Goal: Task Accomplishment & Management: Complete application form

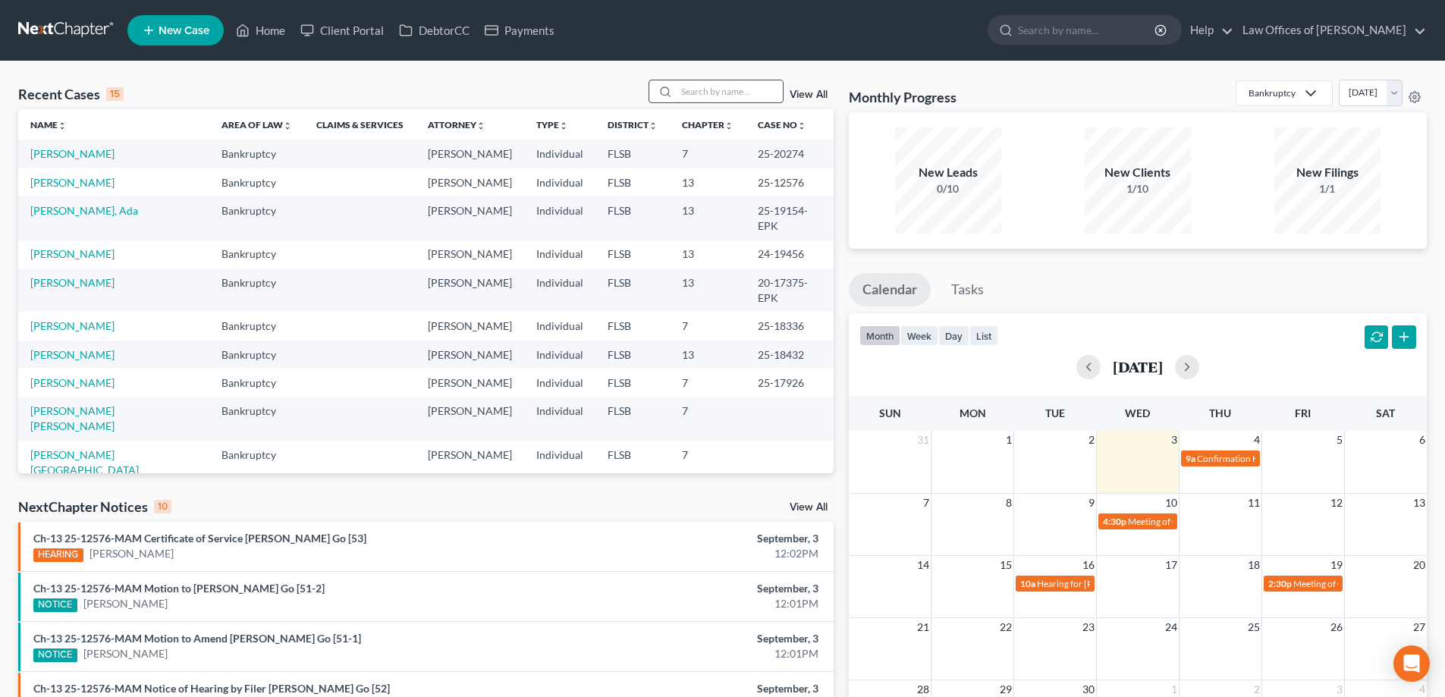
click at [730, 91] on input "search" at bounding box center [730, 91] width 106 height 22
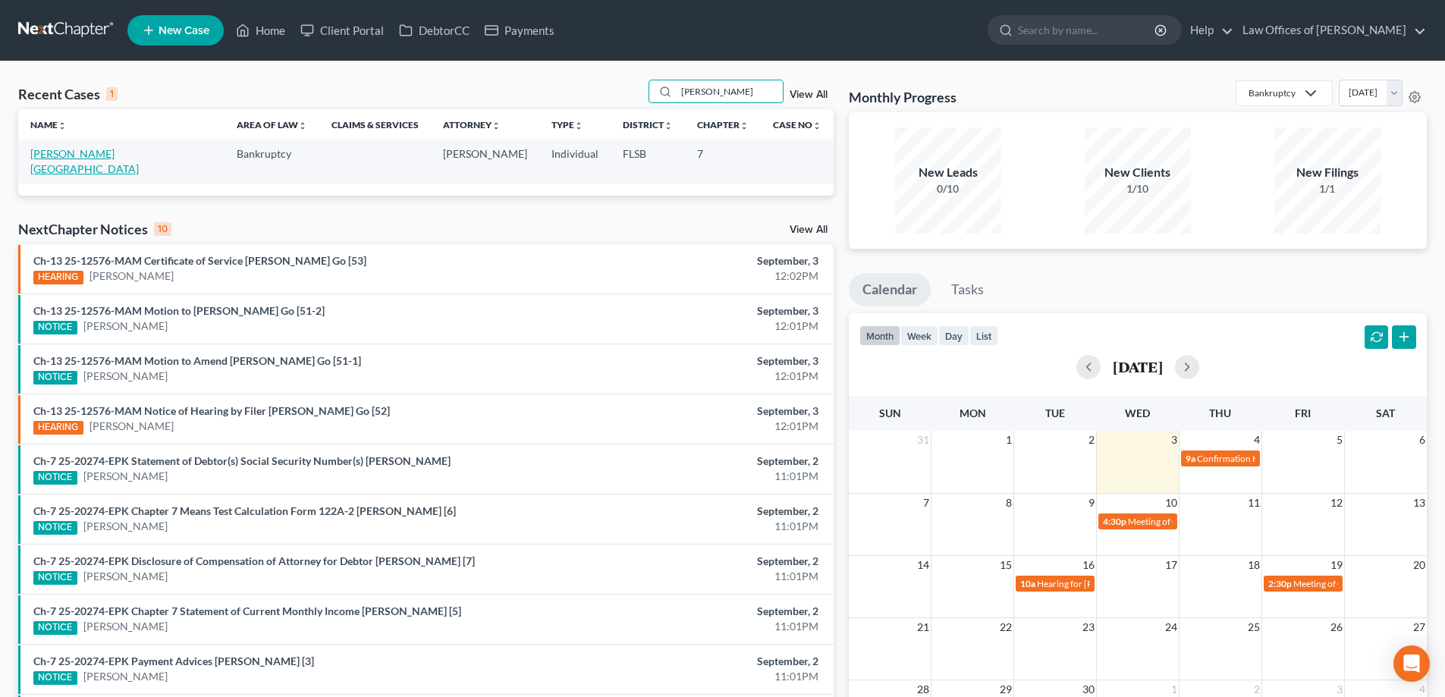
type input "[PERSON_NAME]"
click at [80, 149] on link "[PERSON_NAME][GEOGRAPHIC_DATA]" at bounding box center [84, 161] width 108 height 28
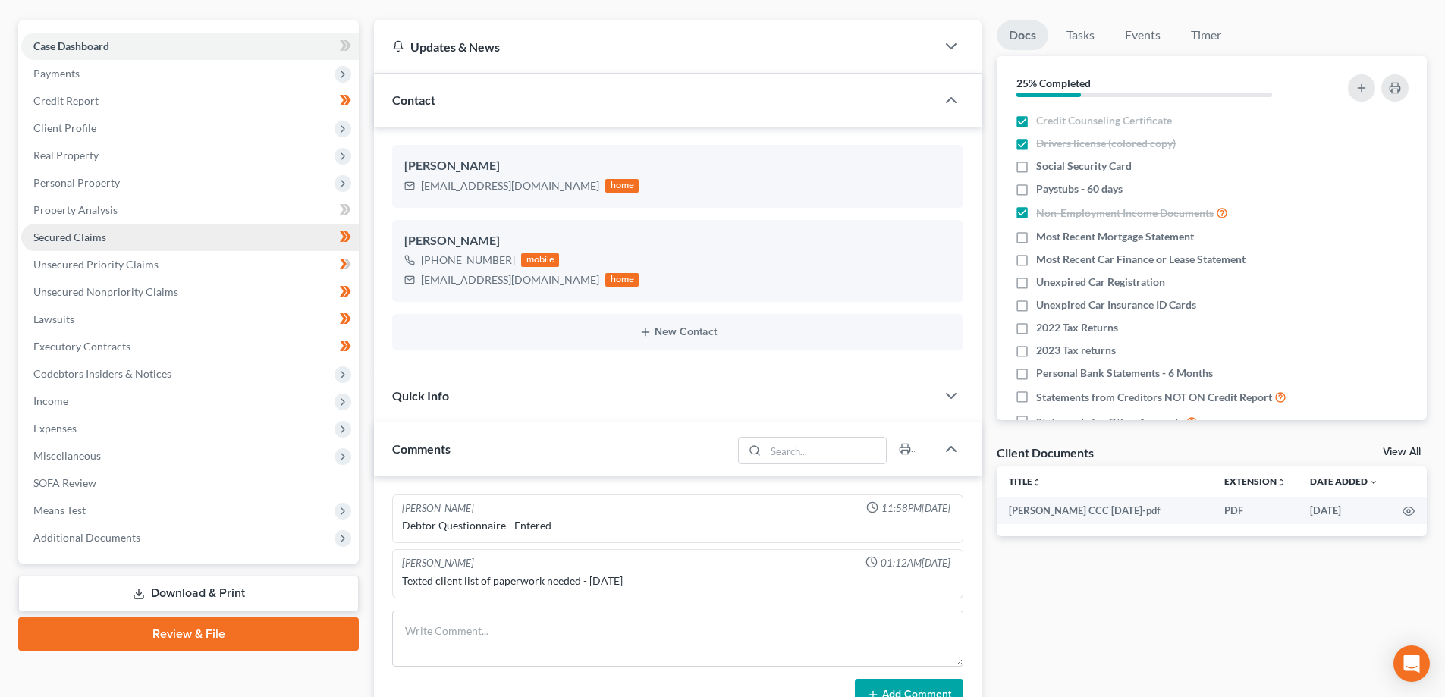
scroll to position [152, 0]
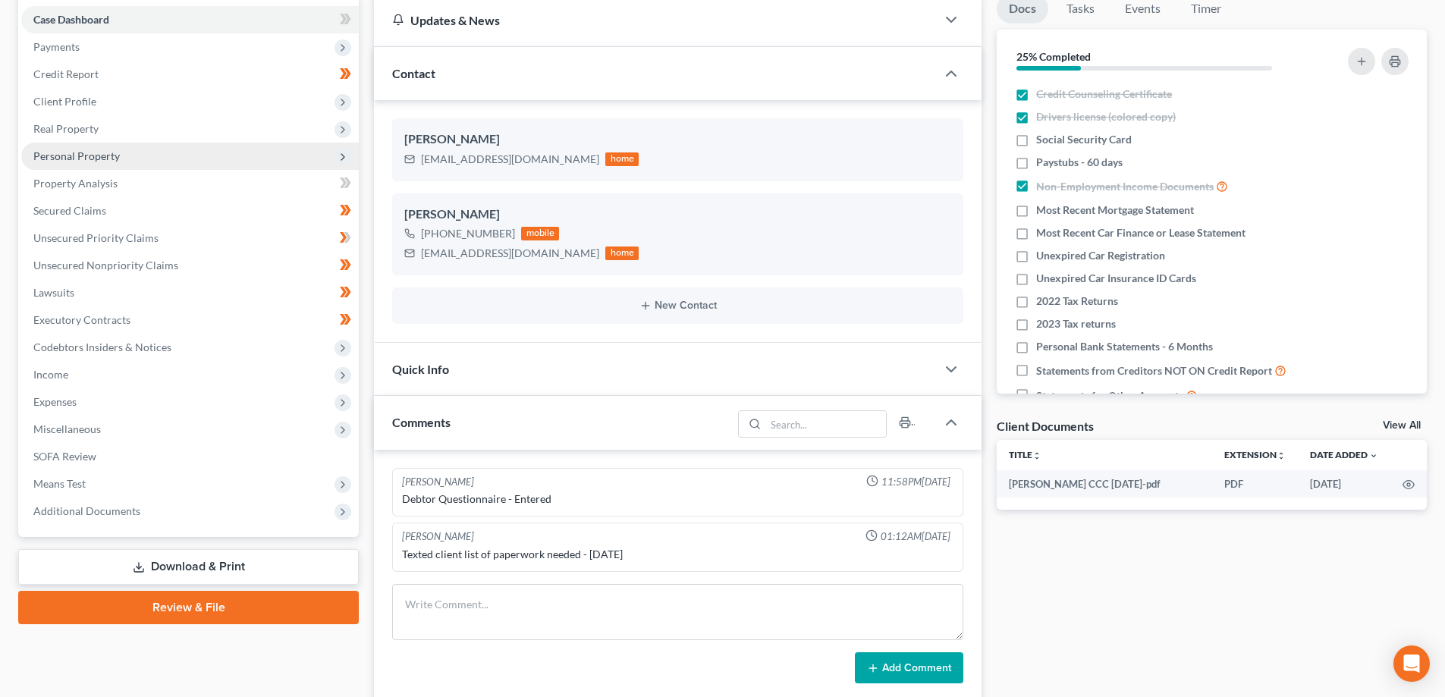
click at [86, 159] on span "Personal Property" at bounding box center [76, 155] width 86 height 13
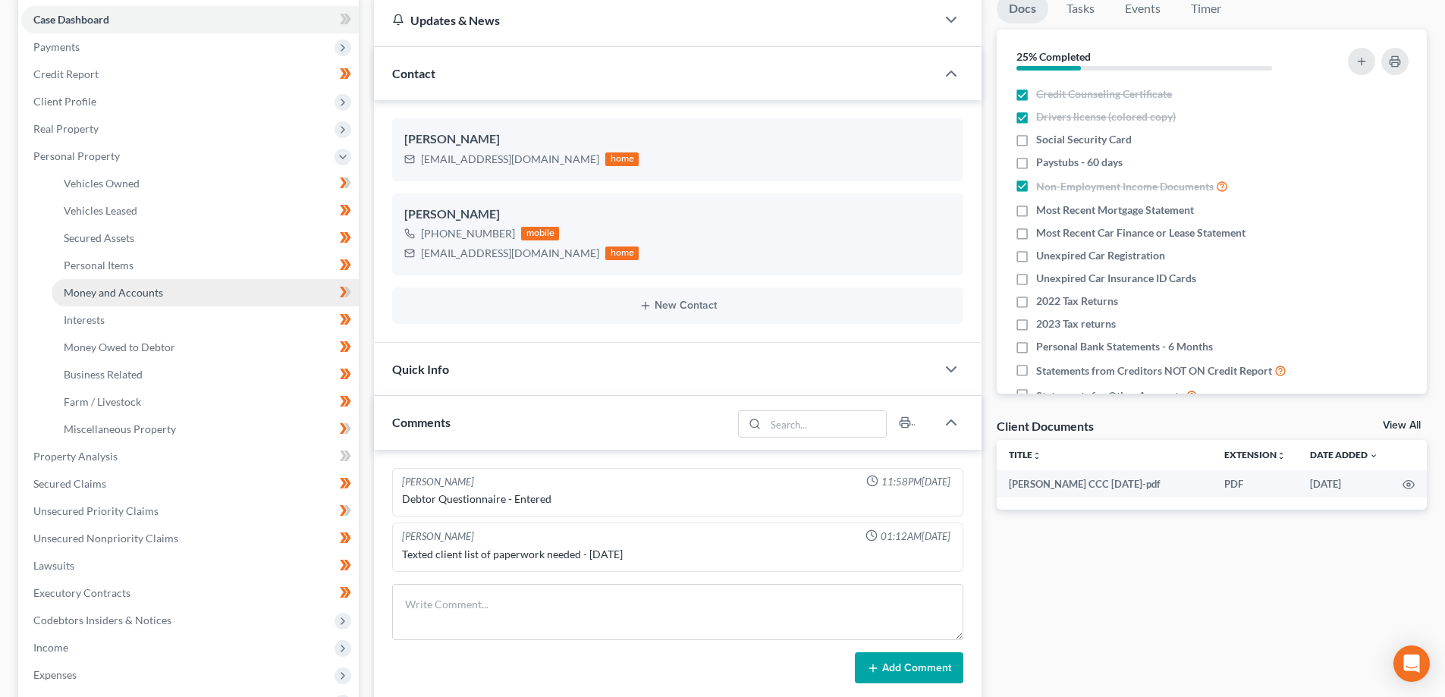
click at [118, 293] on span "Money and Accounts" at bounding box center [113, 292] width 99 height 13
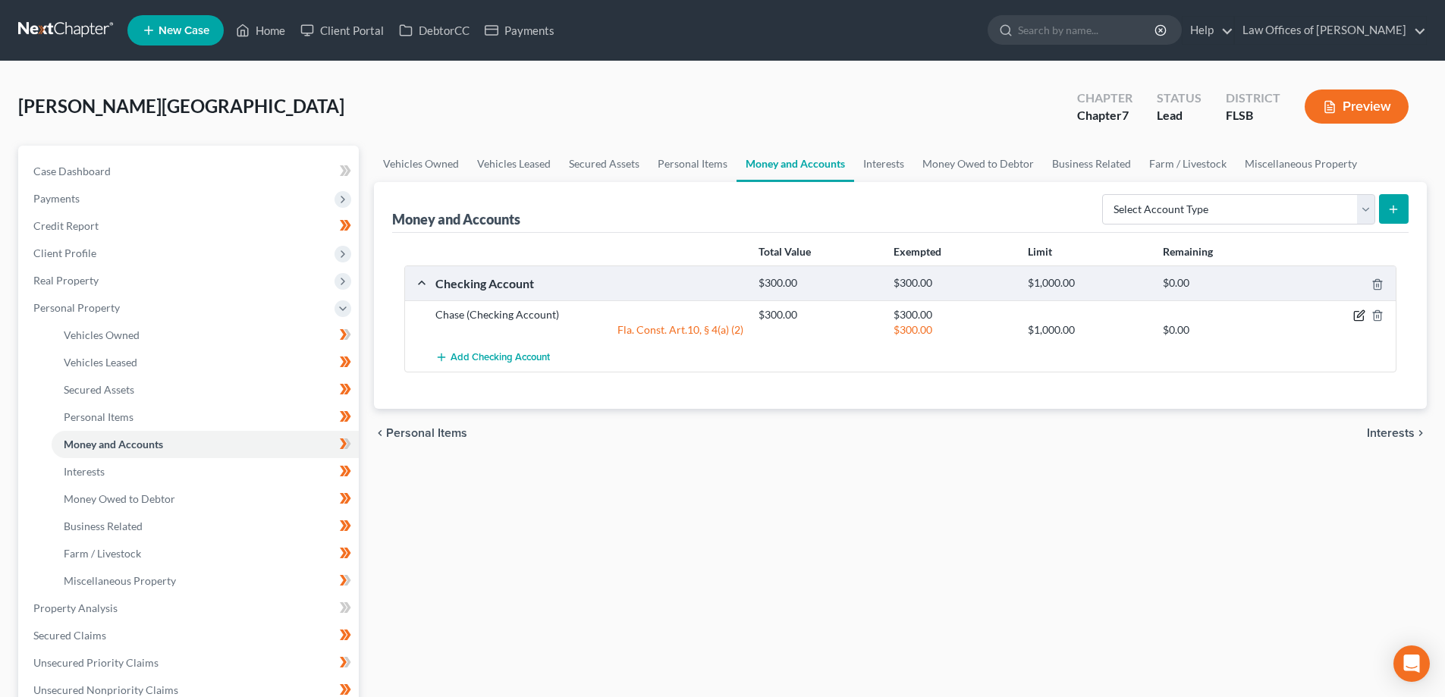
click at [1359, 313] on icon "button" at bounding box center [1359, 315] width 12 height 12
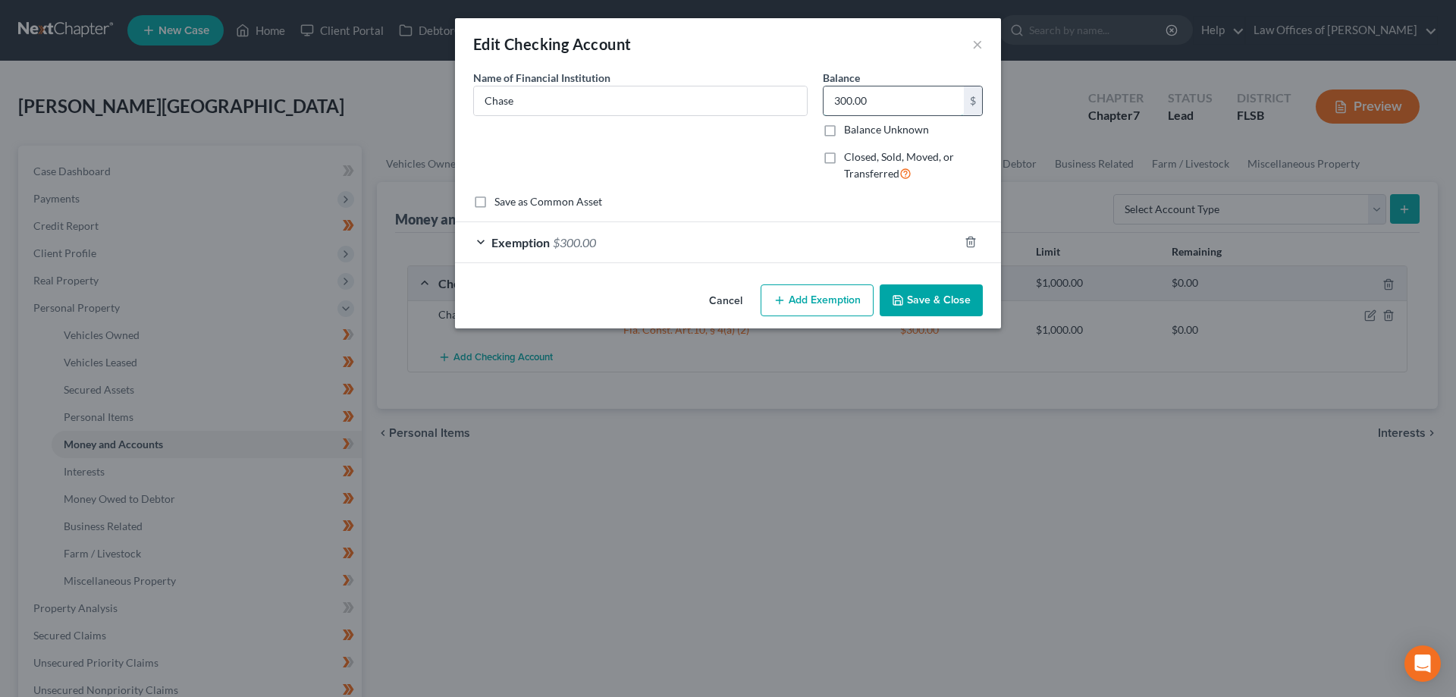
click at [894, 104] on input "300.00" at bounding box center [894, 100] width 140 height 29
type input "234.39"
click at [640, 133] on div "Name of Financial Institution * Chase" at bounding box center [641, 132] width 350 height 124
click at [656, 246] on div "Exemption $300.00" at bounding box center [707, 242] width 504 height 40
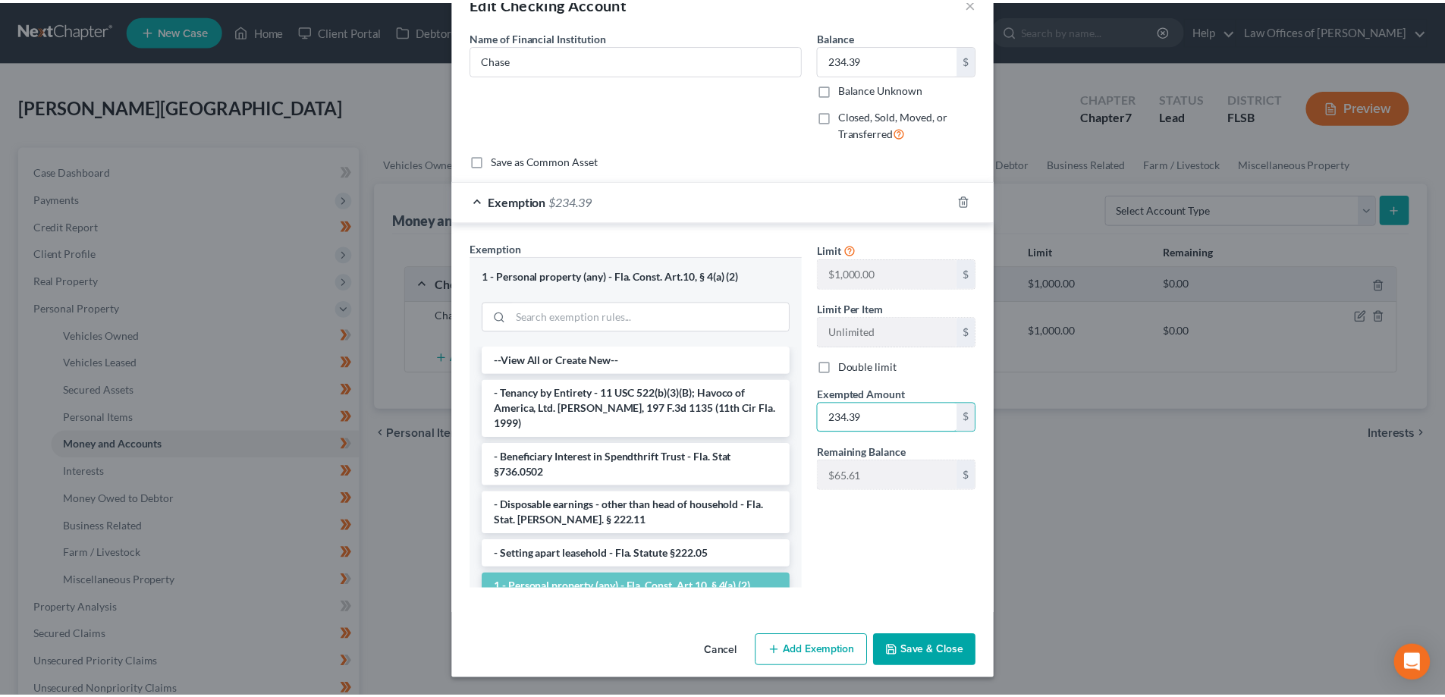
scroll to position [42, 0]
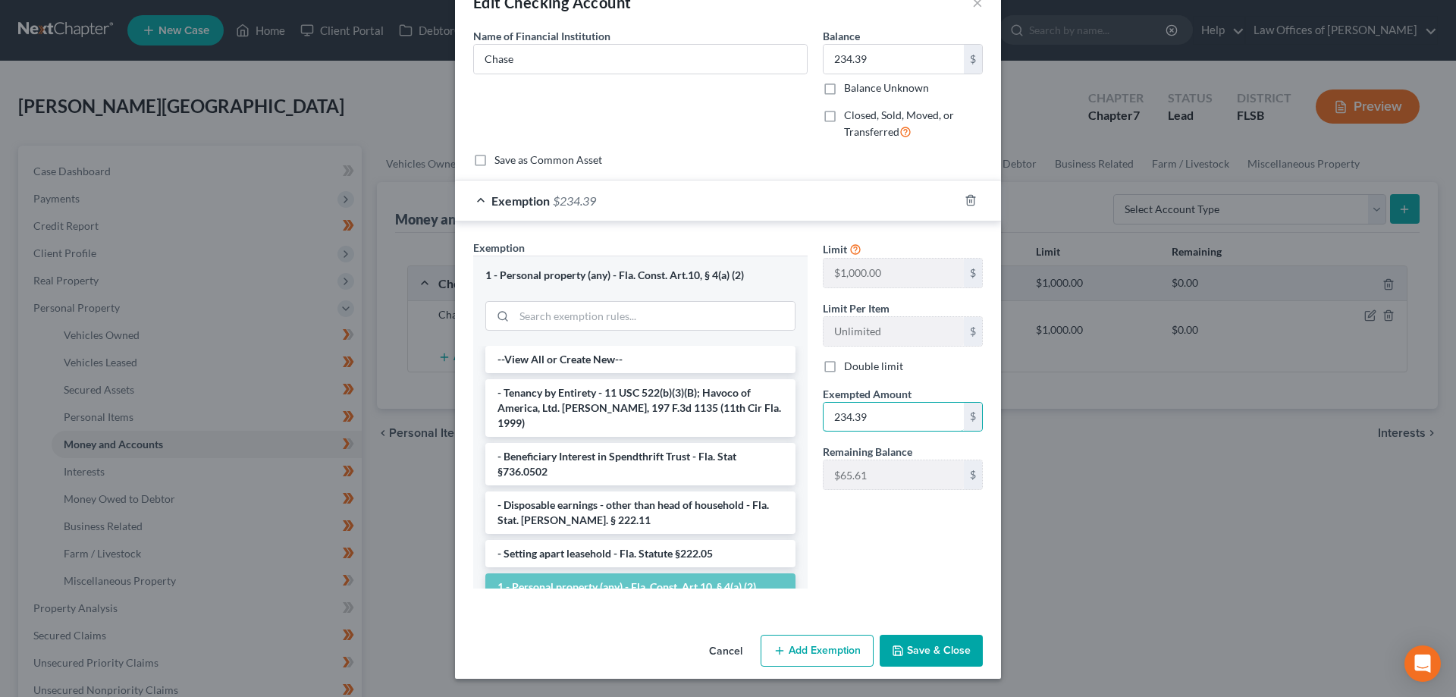
type input "234.39"
click at [913, 651] on button "Save & Close" at bounding box center [931, 651] width 103 height 32
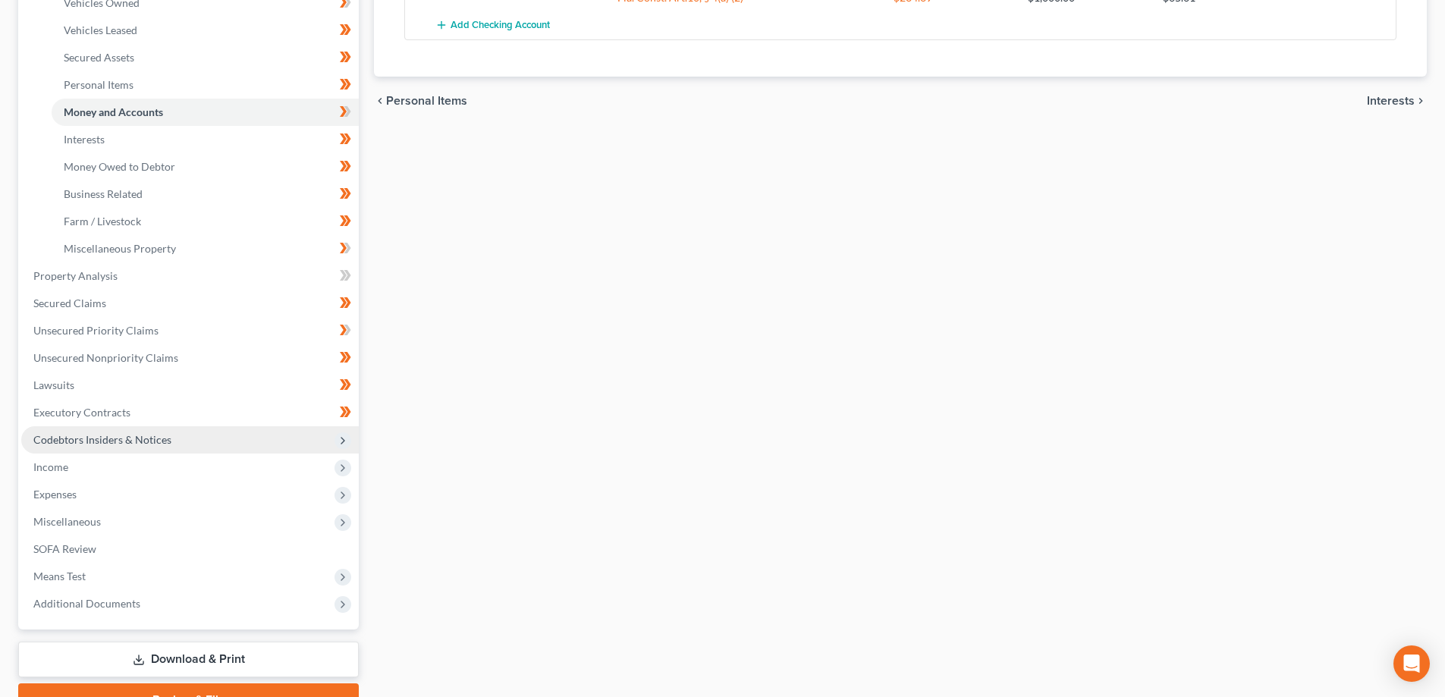
scroll to position [334, 0]
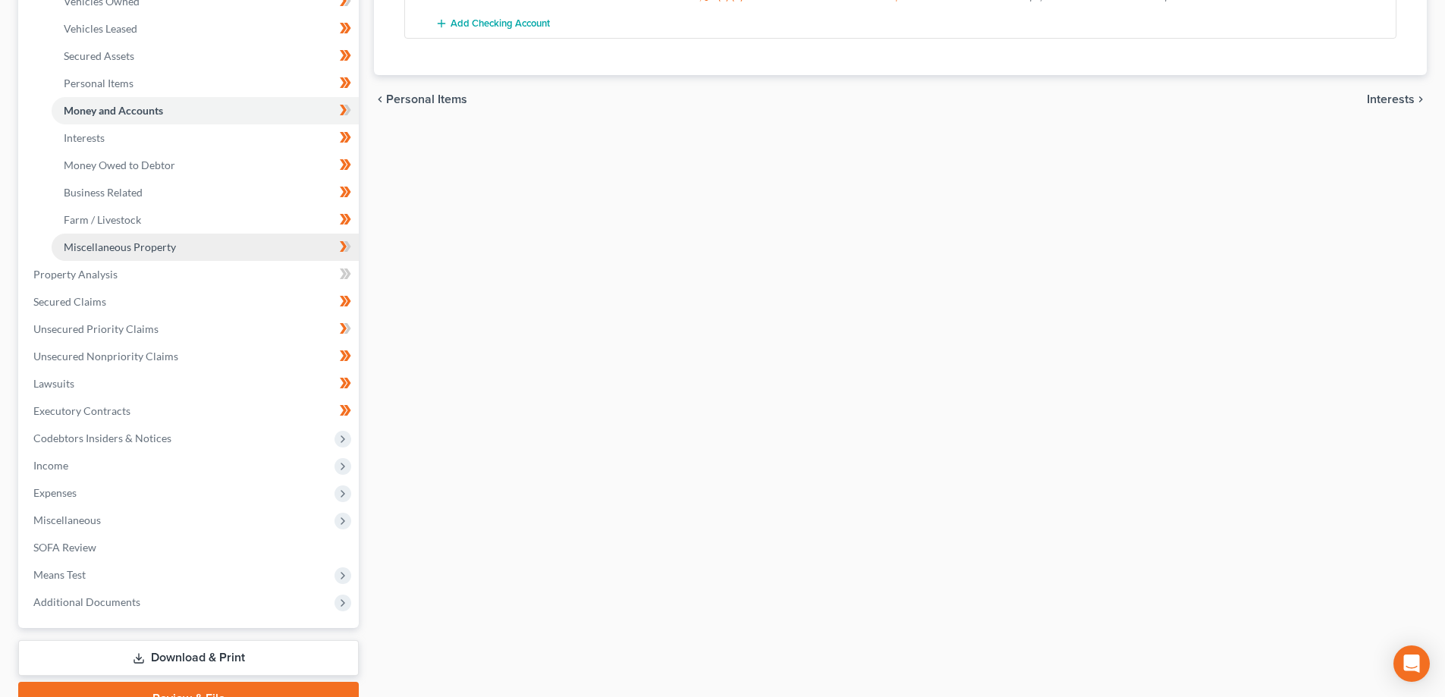
click at [135, 246] on span "Miscellaneous Property" at bounding box center [120, 246] width 112 height 13
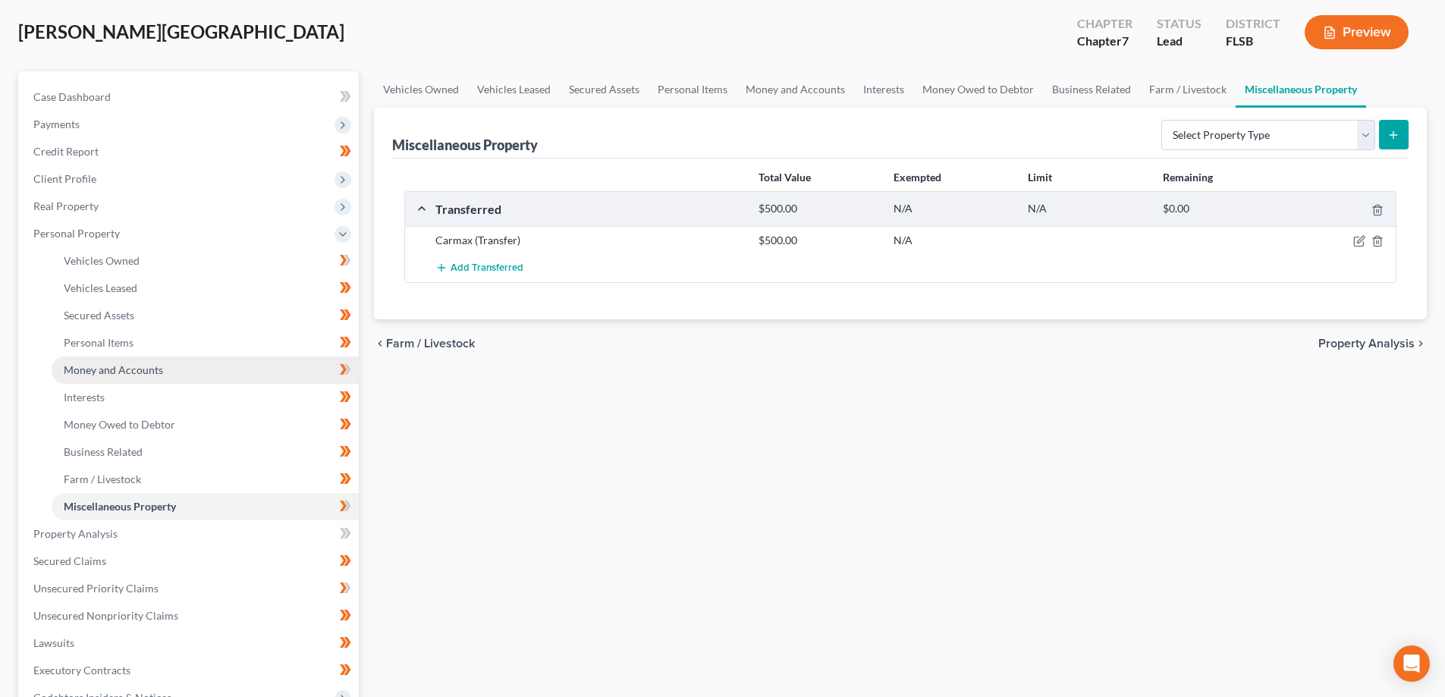
scroll to position [76, 0]
click at [1361, 245] on icon "button" at bounding box center [1358, 240] width 9 height 9
select select "Ordinary ([DATE])"
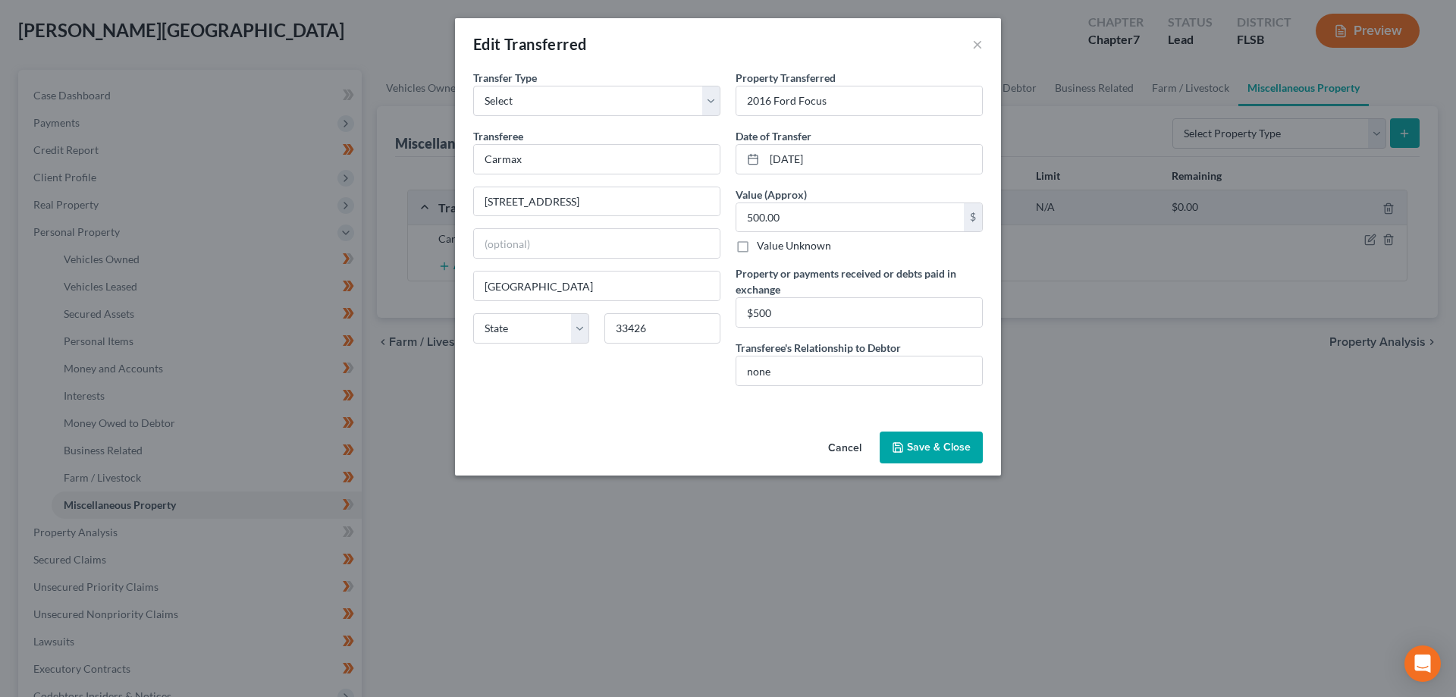
click at [983, 43] on div "Edit Transferred ×" at bounding box center [728, 44] width 546 height 52
click at [980, 39] on button "×" at bounding box center [977, 44] width 11 height 18
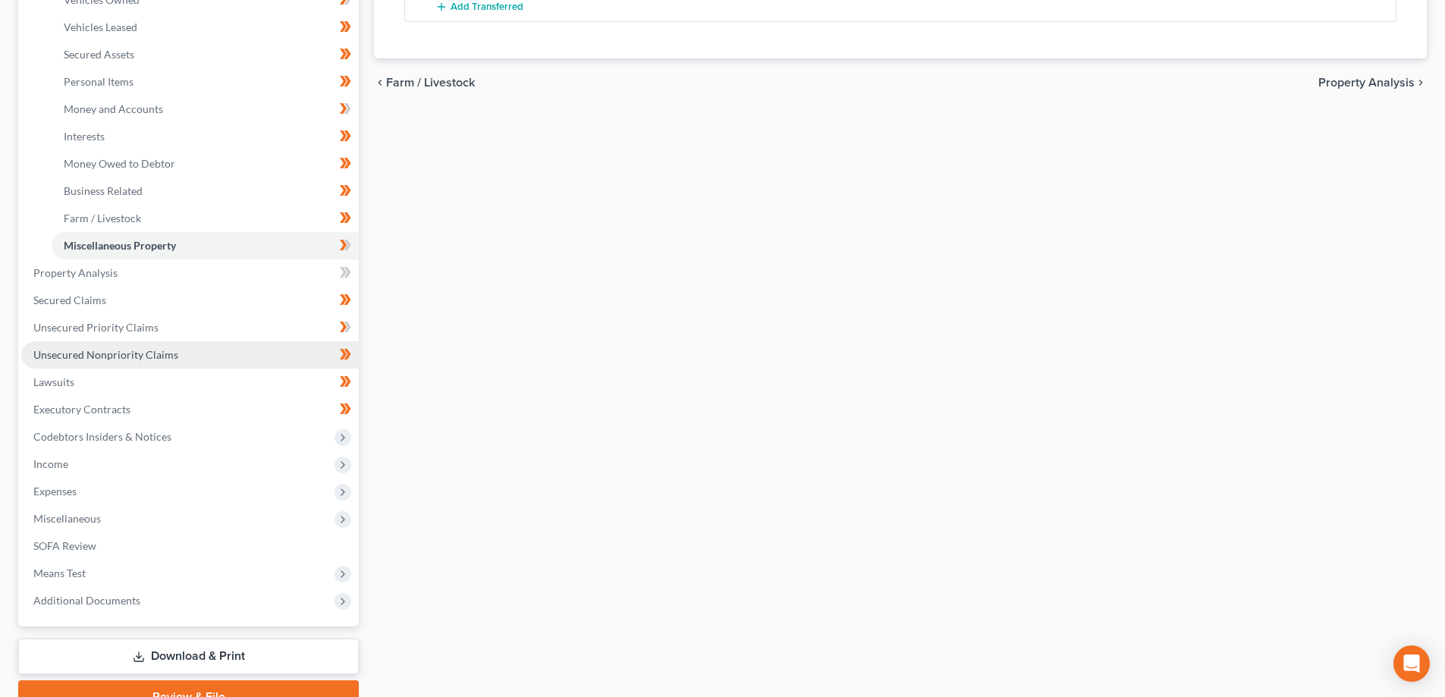
scroll to position [379, 0]
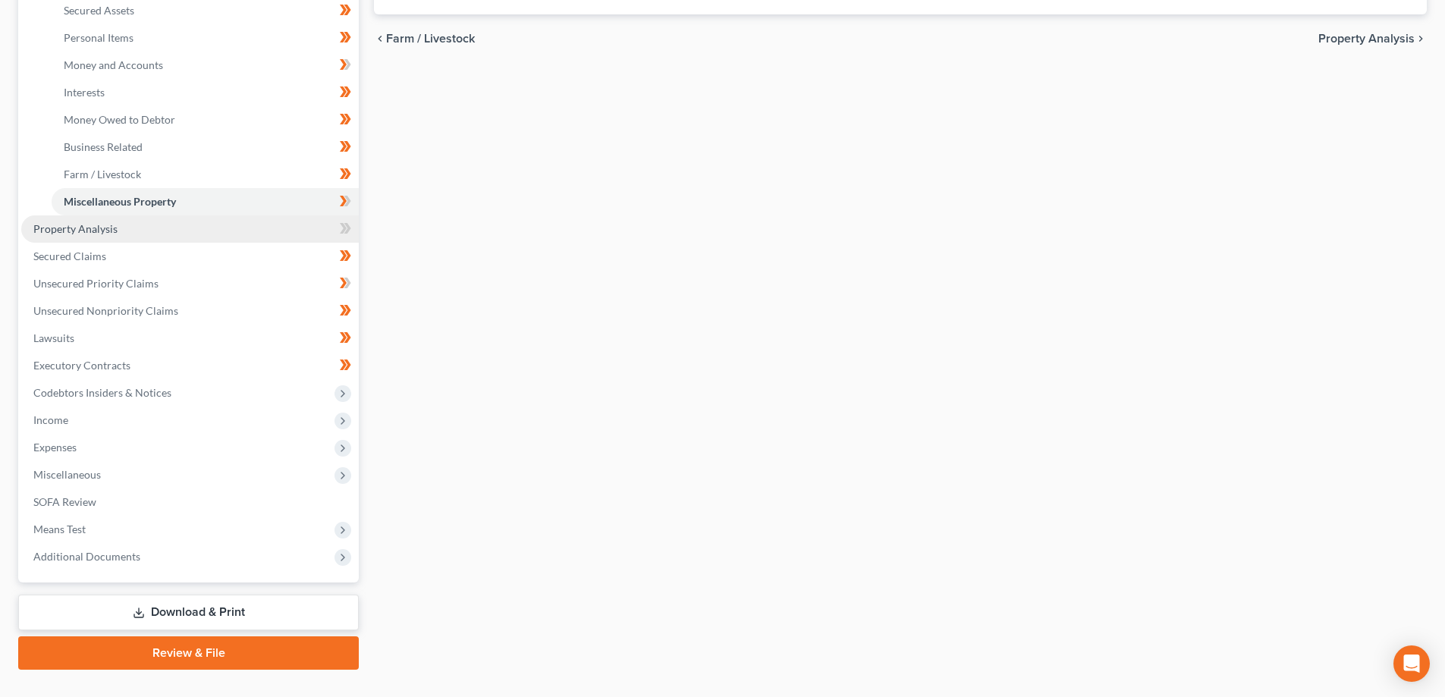
click at [217, 231] on link "Property Analysis" at bounding box center [190, 228] width 338 height 27
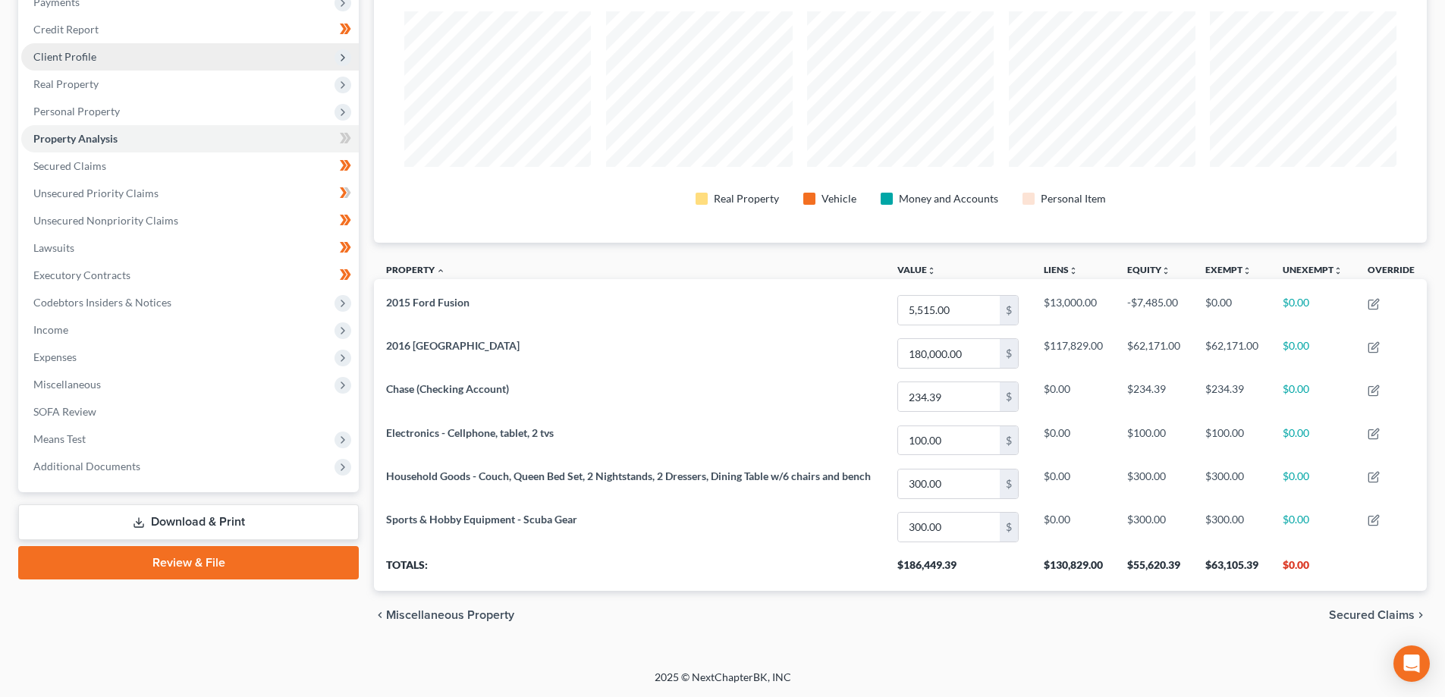
scroll to position [197, 0]
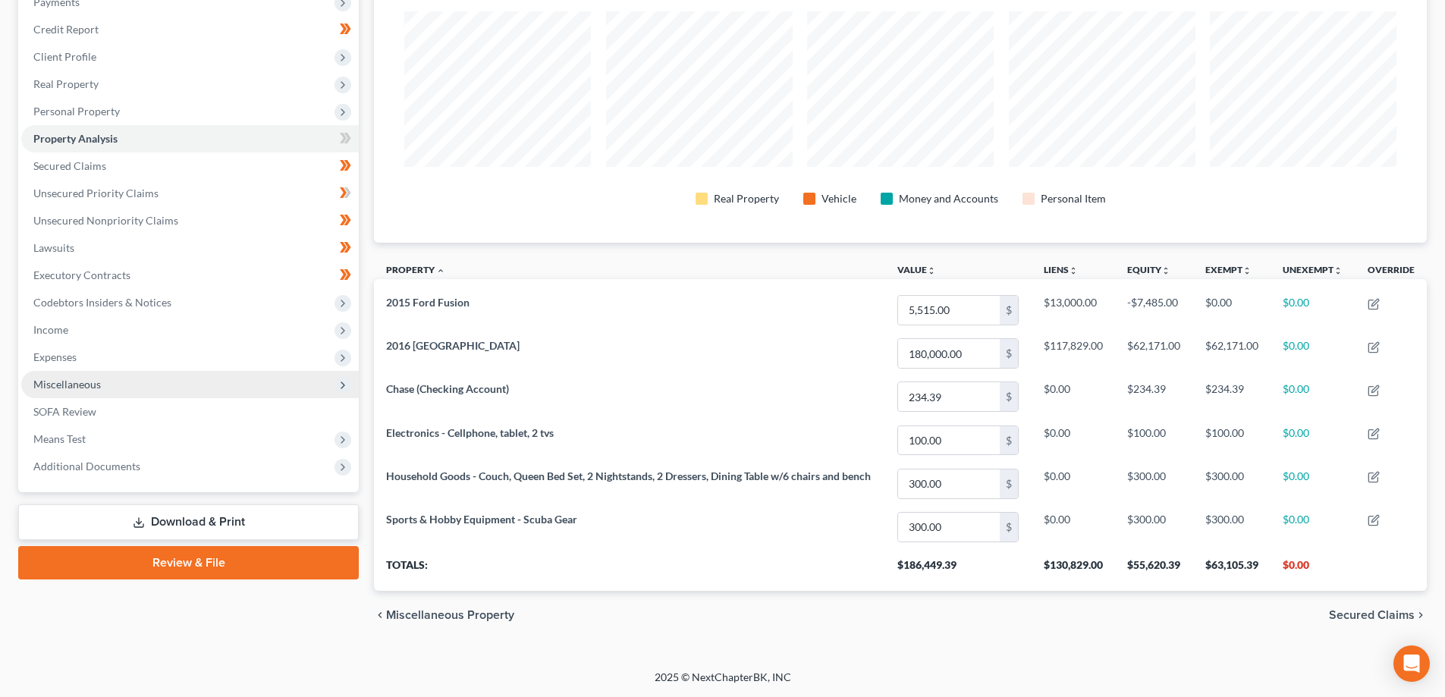
click at [174, 385] on span "Miscellaneous" at bounding box center [190, 384] width 338 height 27
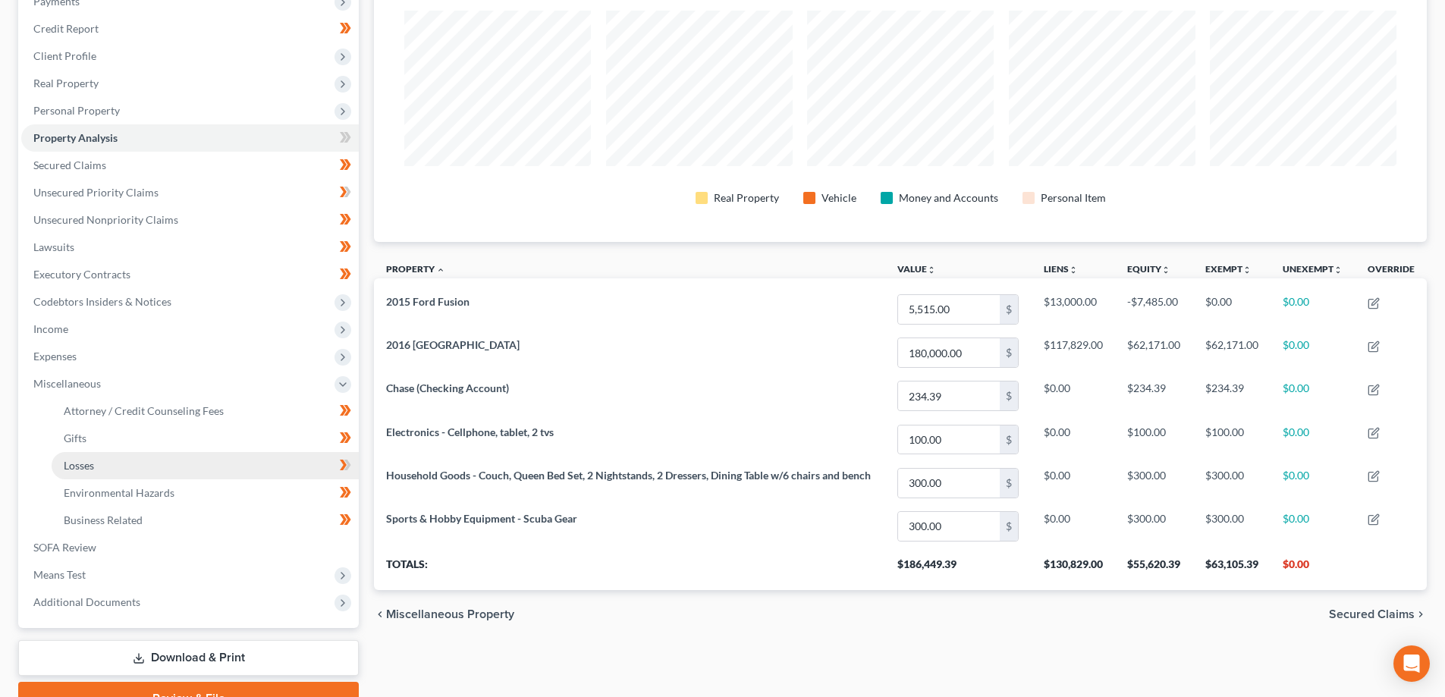
click at [103, 463] on link "Losses" at bounding box center [205, 465] width 307 height 27
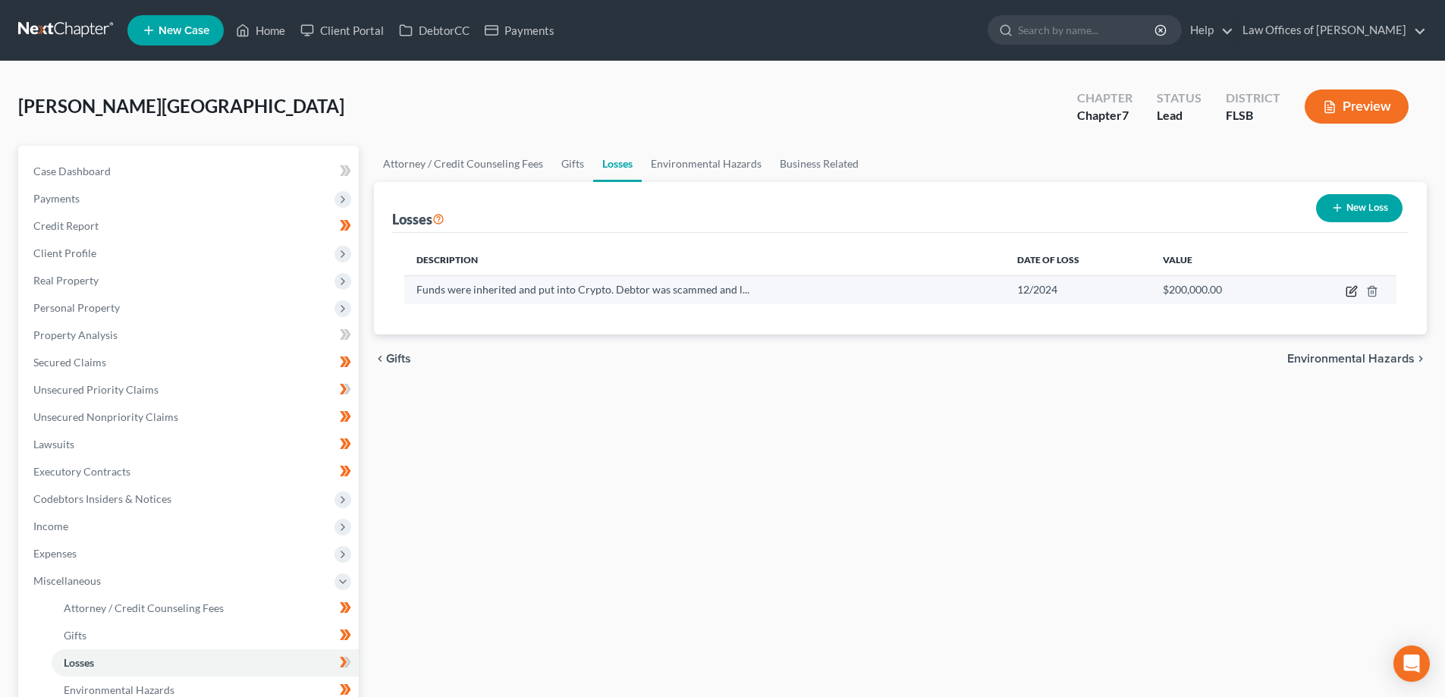
click at [1353, 291] on icon "button" at bounding box center [1352, 291] width 12 height 12
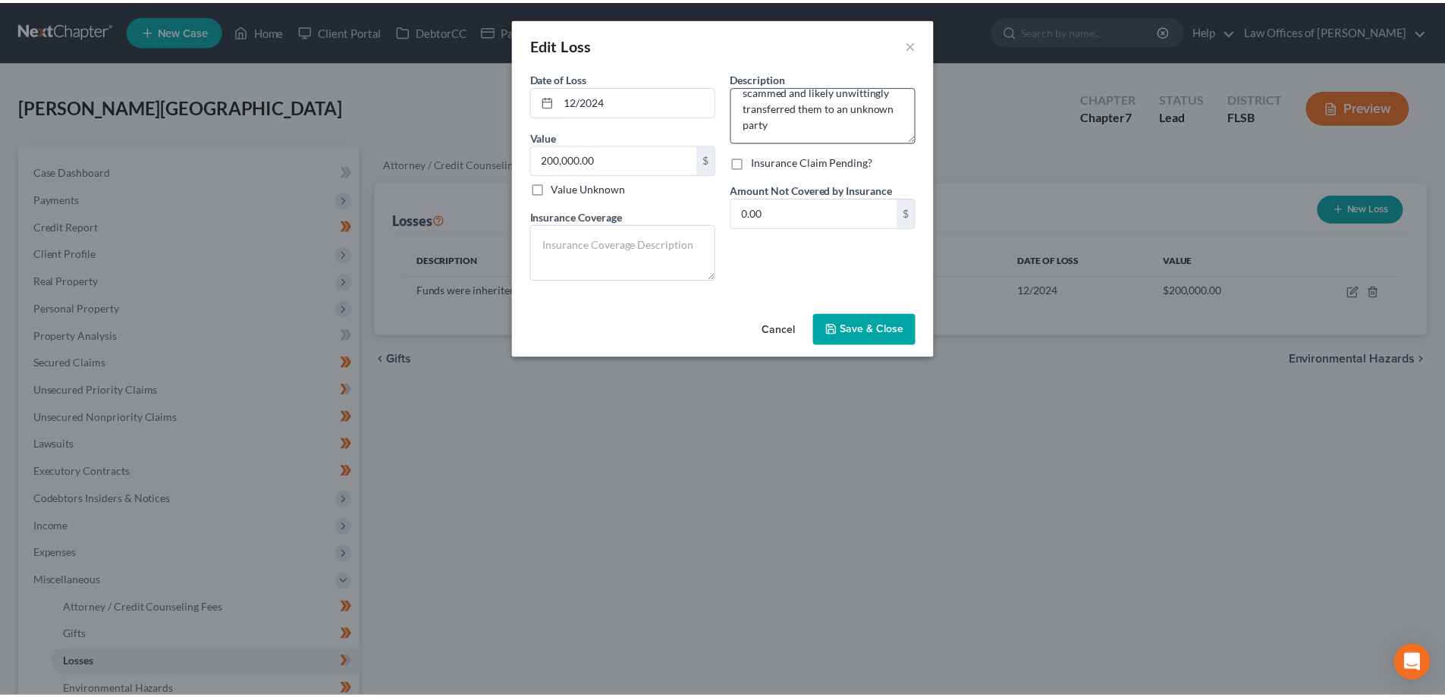
scroll to position [48, 0]
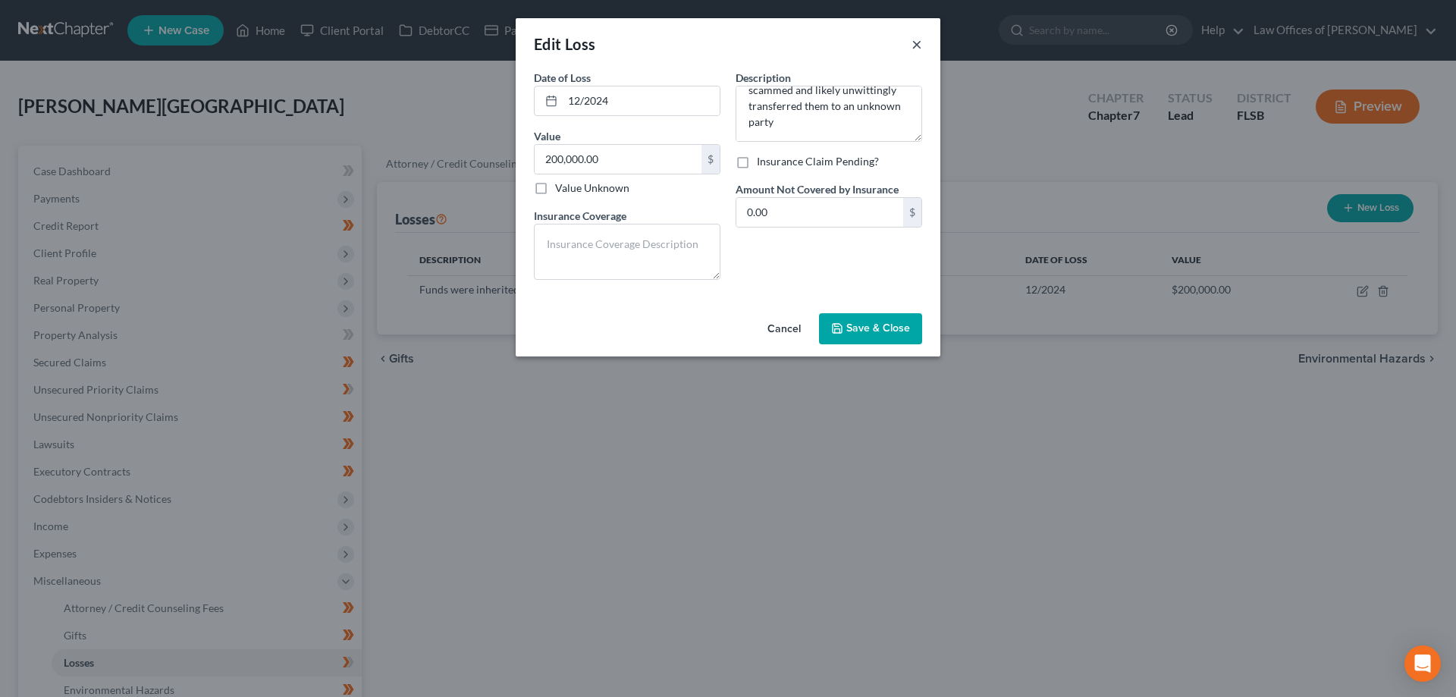
click at [918, 43] on button "×" at bounding box center [917, 44] width 11 height 18
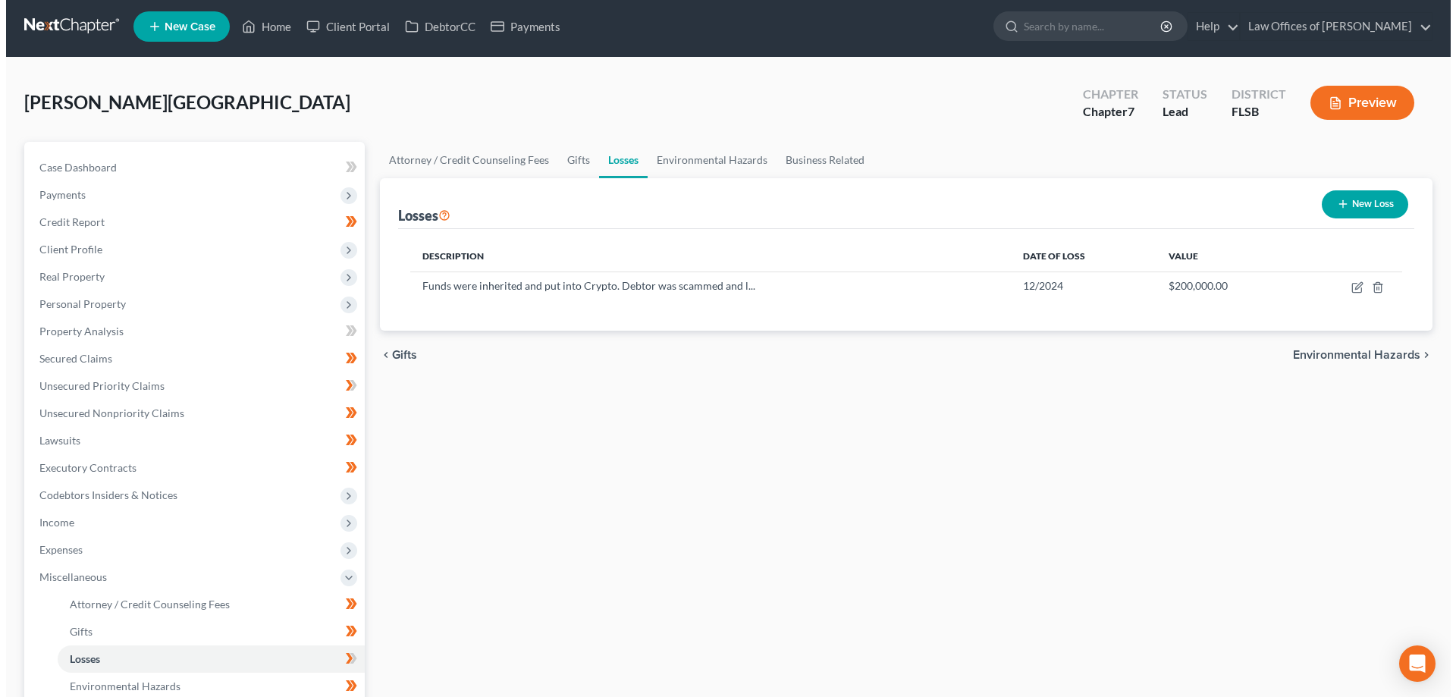
scroll to position [0, 0]
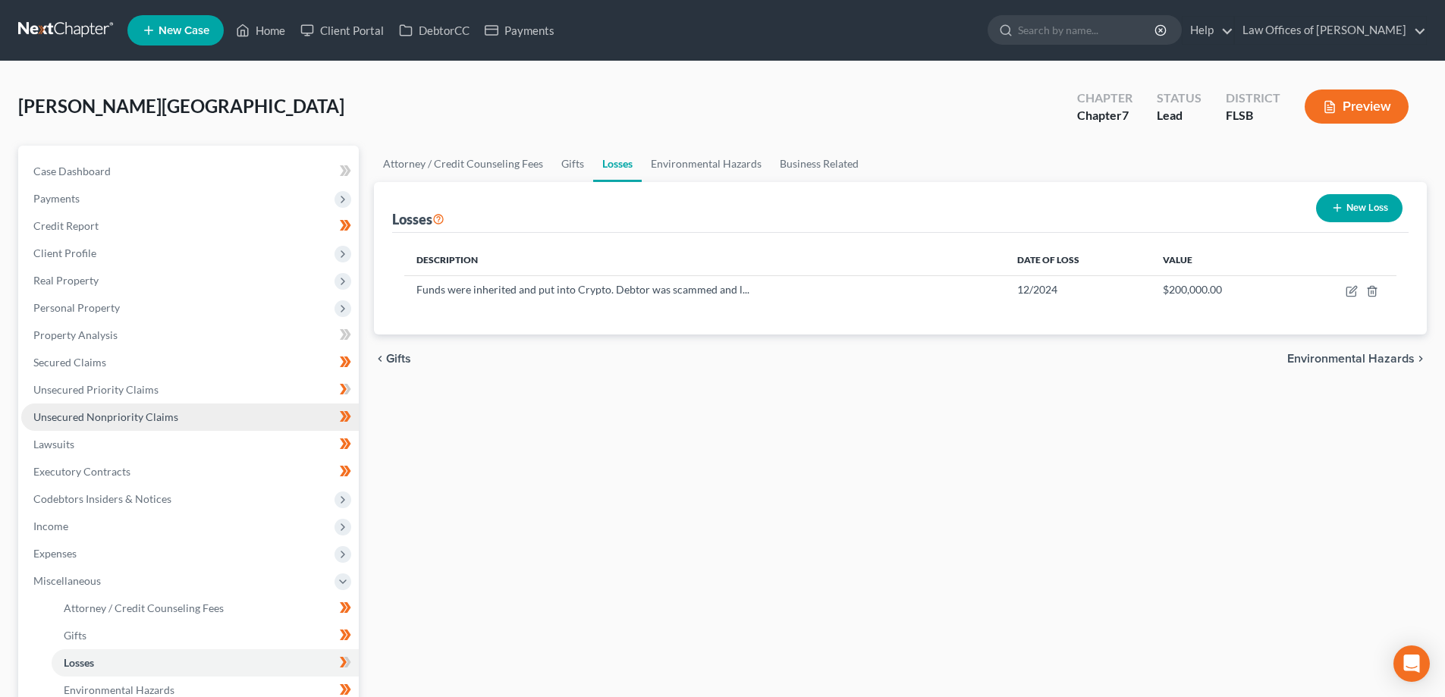
click at [122, 419] on span "Unsecured Nonpriority Claims" at bounding box center [105, 416] width 145 height 13
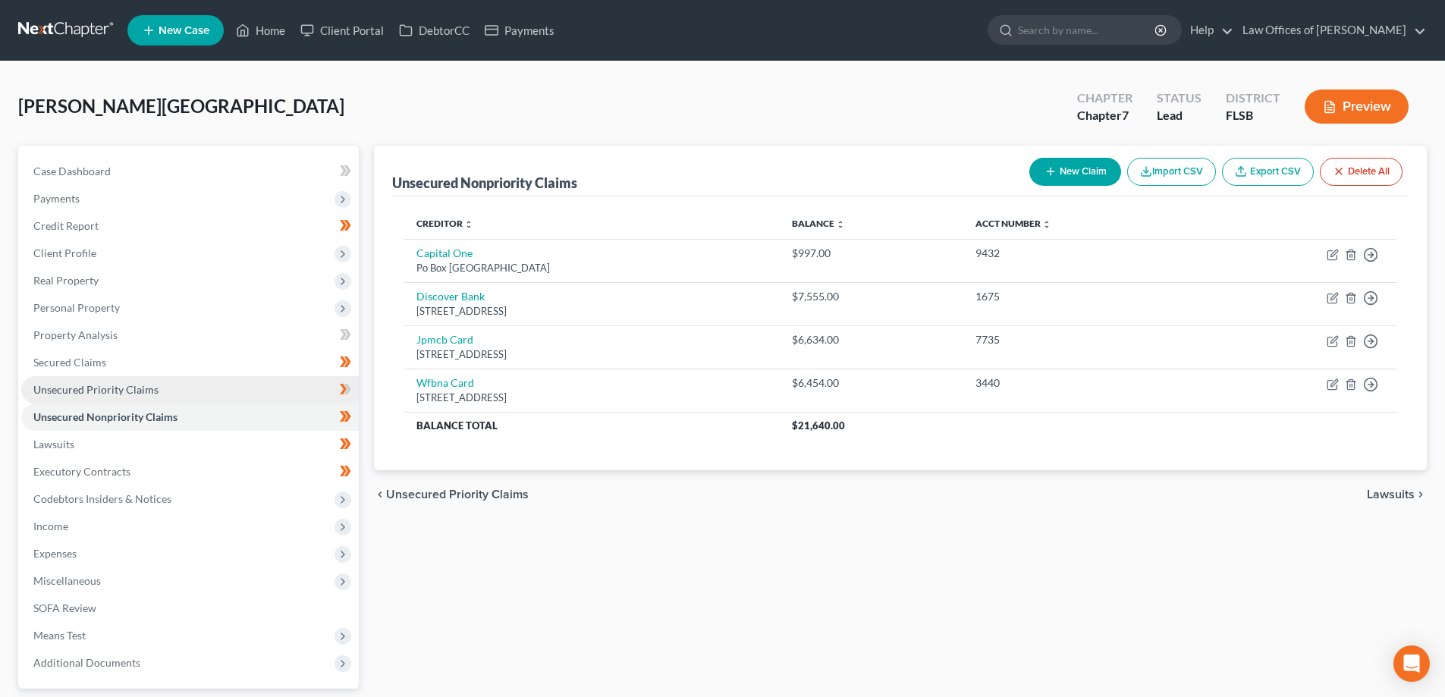
click at [102, 388] on span "Unsecured Priority Claims" at bounding box center [95, 389] width 125 height 13
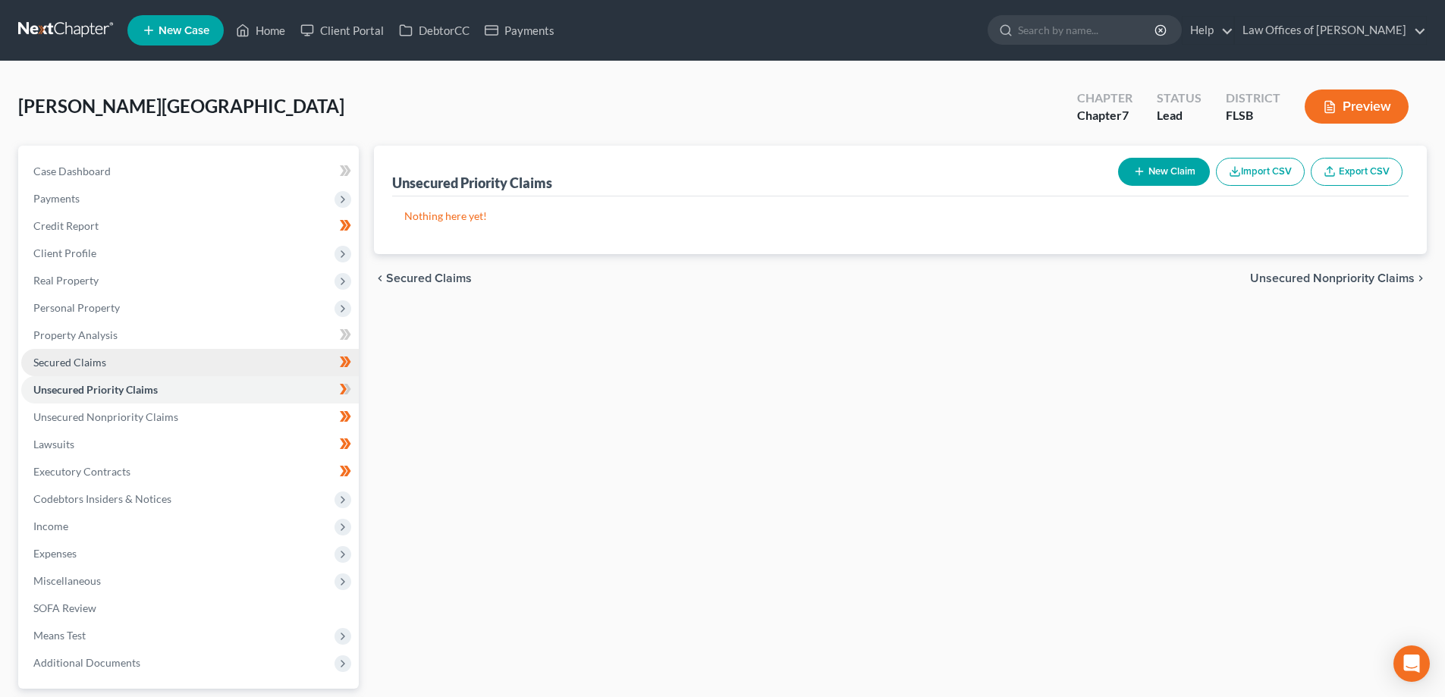
click at [82, 366] on span "Secured Claims" at bounding box center [69, 362] width 73 height 13
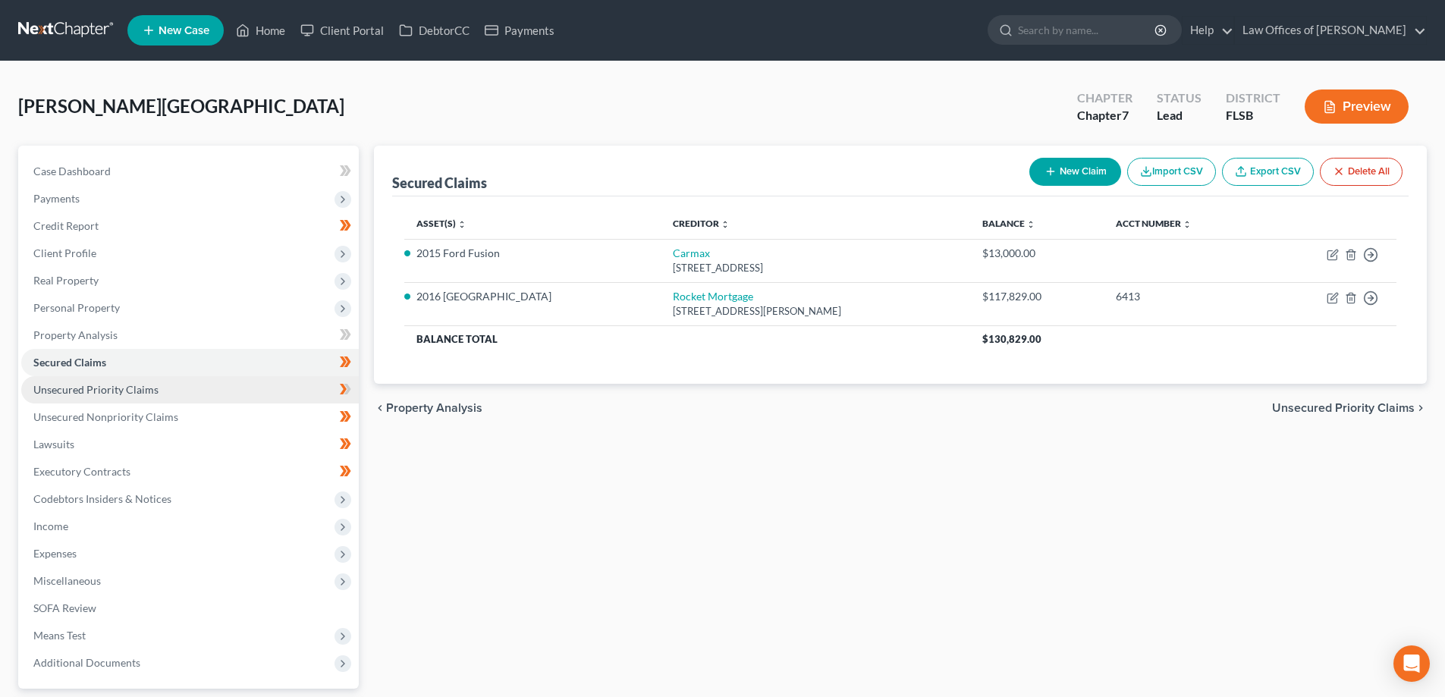
click at [115, 391] on span "Unsecured Priority Claims" at bounding box center [95, 389] width 125 height 13
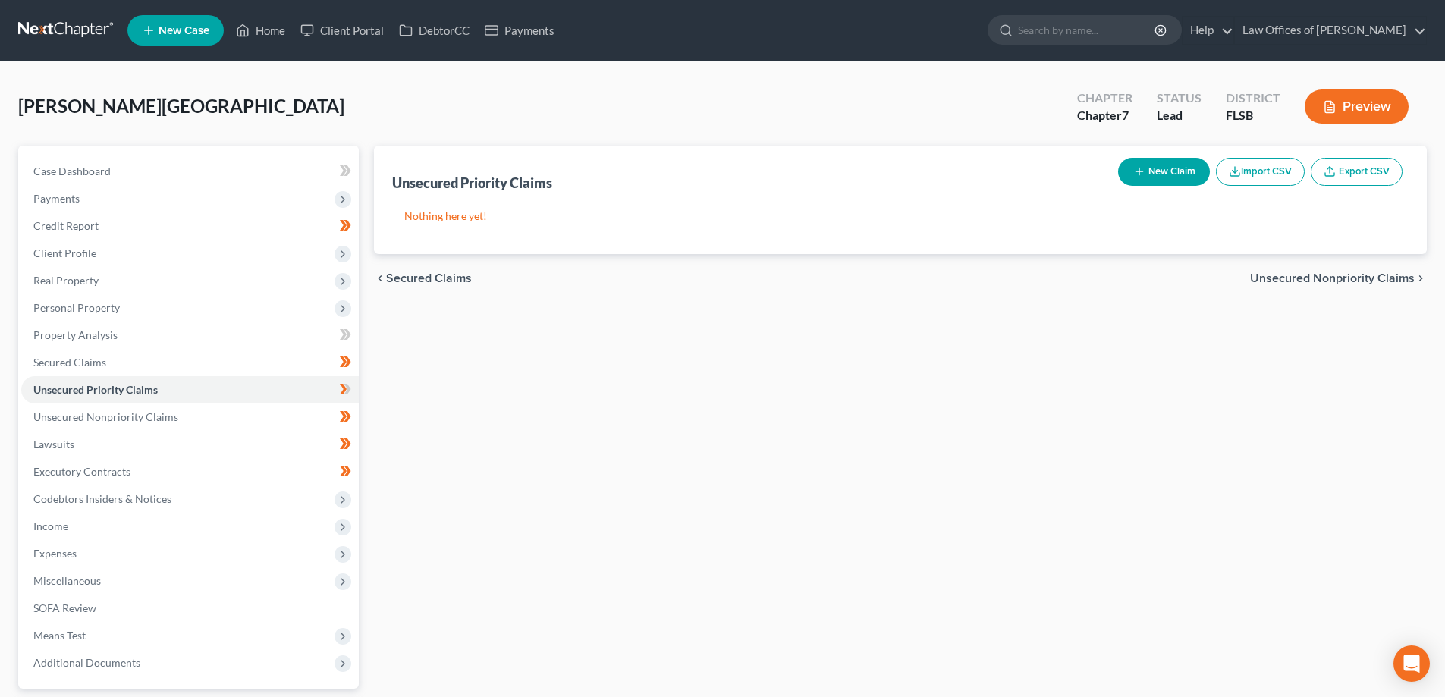
click at [1161, 174] on button "New Claim" at bounding box center [1164, 172] width 92 height 28
select select "0"
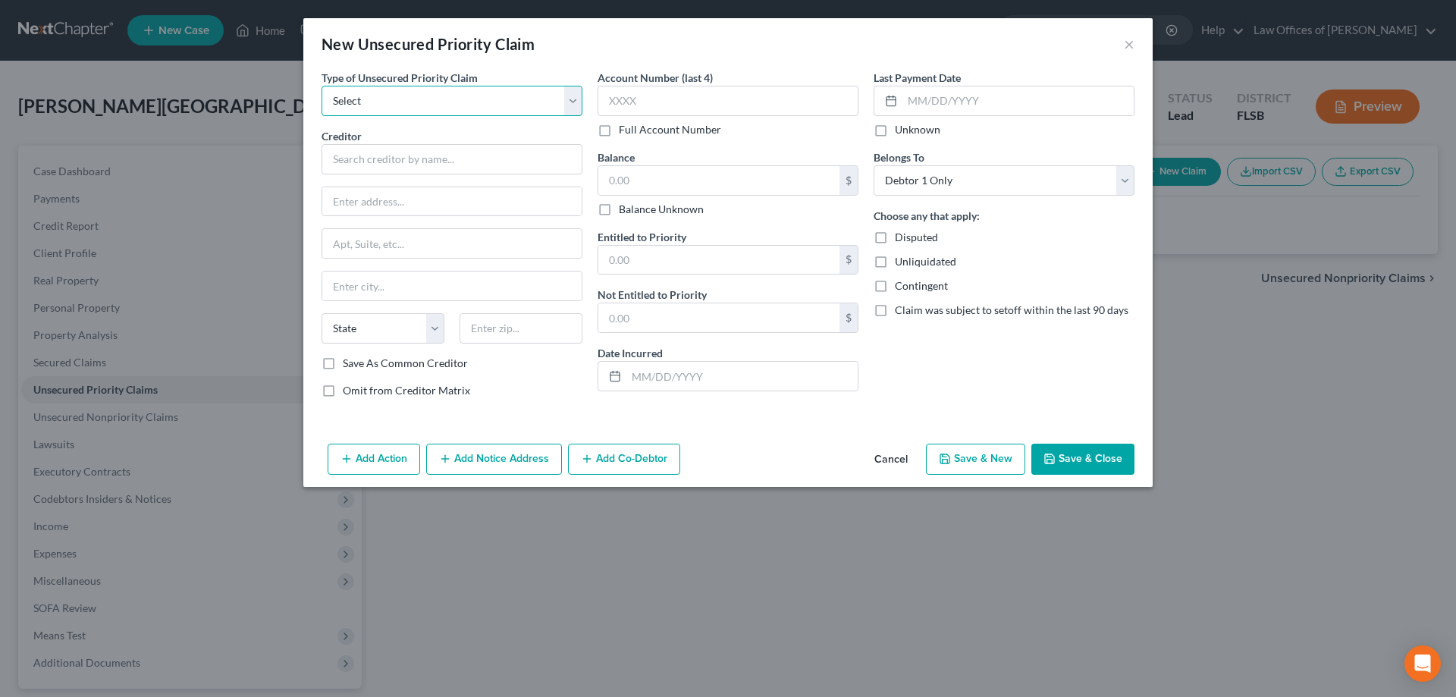
click at [429, 98] on select "Select Taxes & Other Government Units Domestic Support Obligations Extensions o…" at bounding box center [452, 101] width 261 height 30
select select "0"
click at [322, 86] on select "Select Taxes & Other Government Units Domestic Support Obligations Extensions o…" at bounding box center [452, 101] width 261 height 30
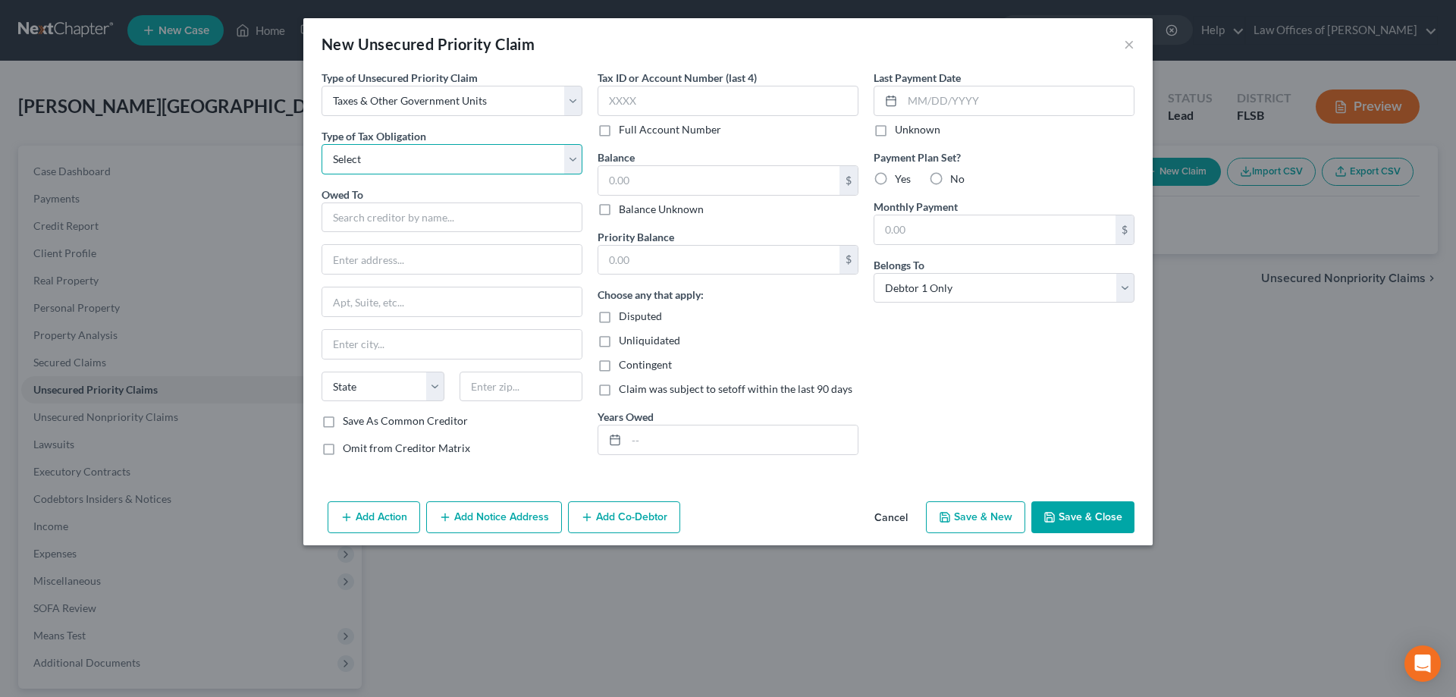
click at [486, 164] on select "Select Federal City State Franchise Tax Board Other" at bounding box center [452, 159] width 261 height 30
select select "0"
click at [322, 144] on select "Select Federal City State Franchise Tax Board Other" at bounding box center [452, 159] width 261 height 30
click at [420, 221] on input "text" at bounding box center [452, 218] width 261 height 30
type input "Social Security Administration"
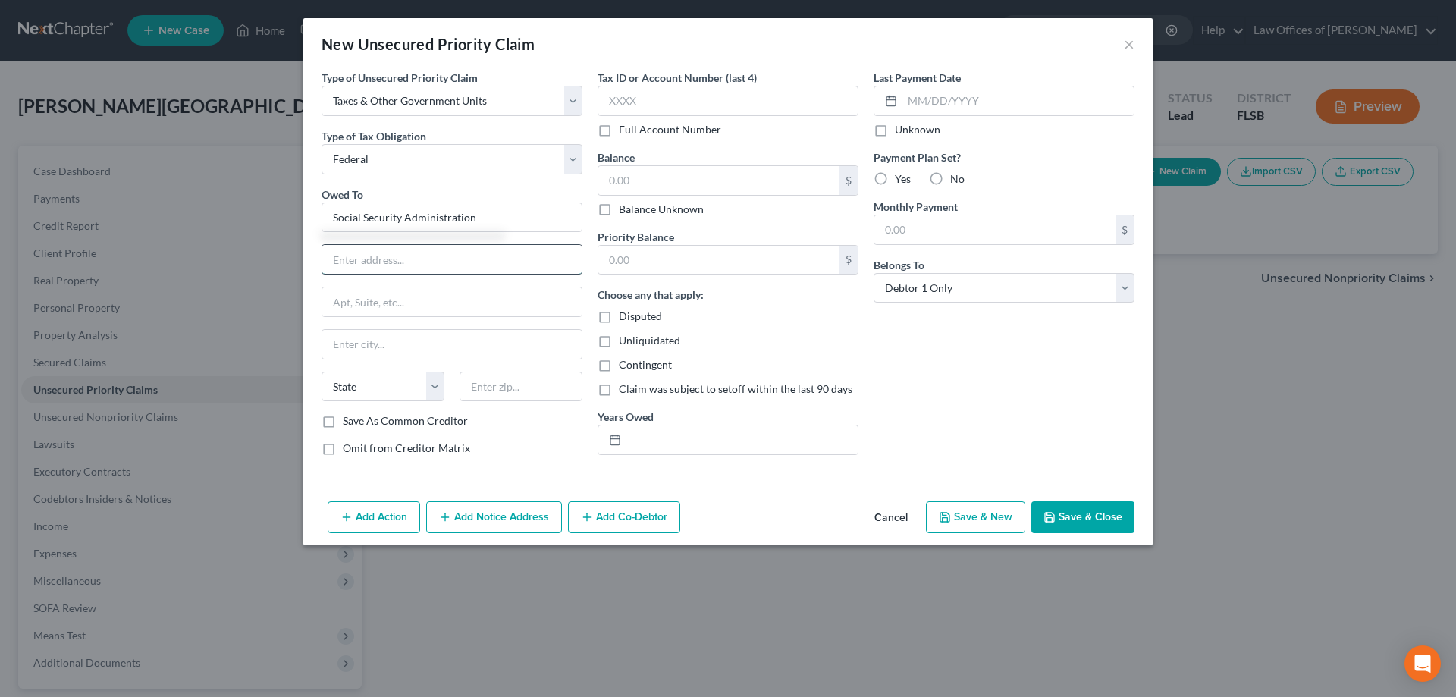
click at [392, 258] on input "text" at bounding box center [451, 259] width 259 height 29
type input "PO Box 5480"
click at [490, 383] on input "text" at bounding box center [521, 387] width 123 height 30
type input "97228"
click at [512, 432] on div "Type of Unsecured Priority Claim * Select Taxes & Other Government Units Domest…" at bounding box center [452, 269] width 276 height 398
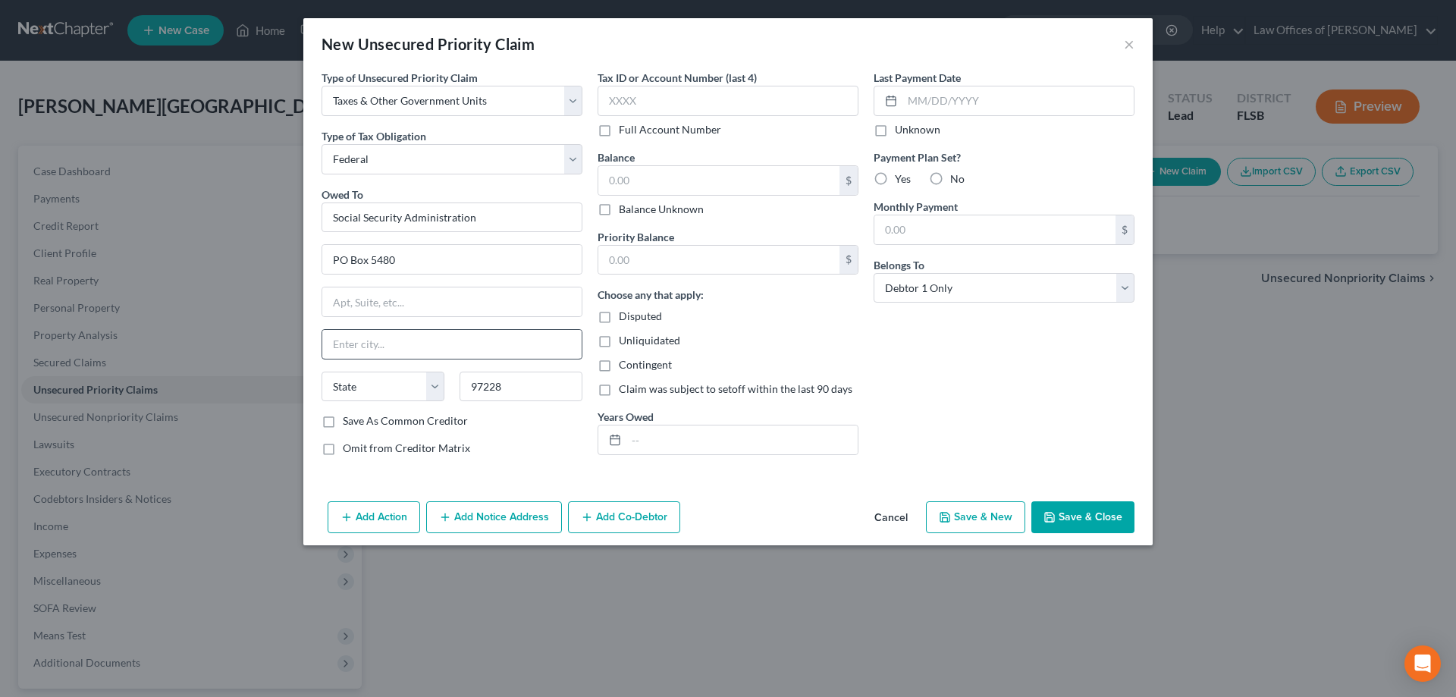
type input "[GEOGRAPHIC_DATA]"
select select "38"
click at [521, 521] on button "Add Notice Address" at bounding box center [494, 517] width 136 height 32
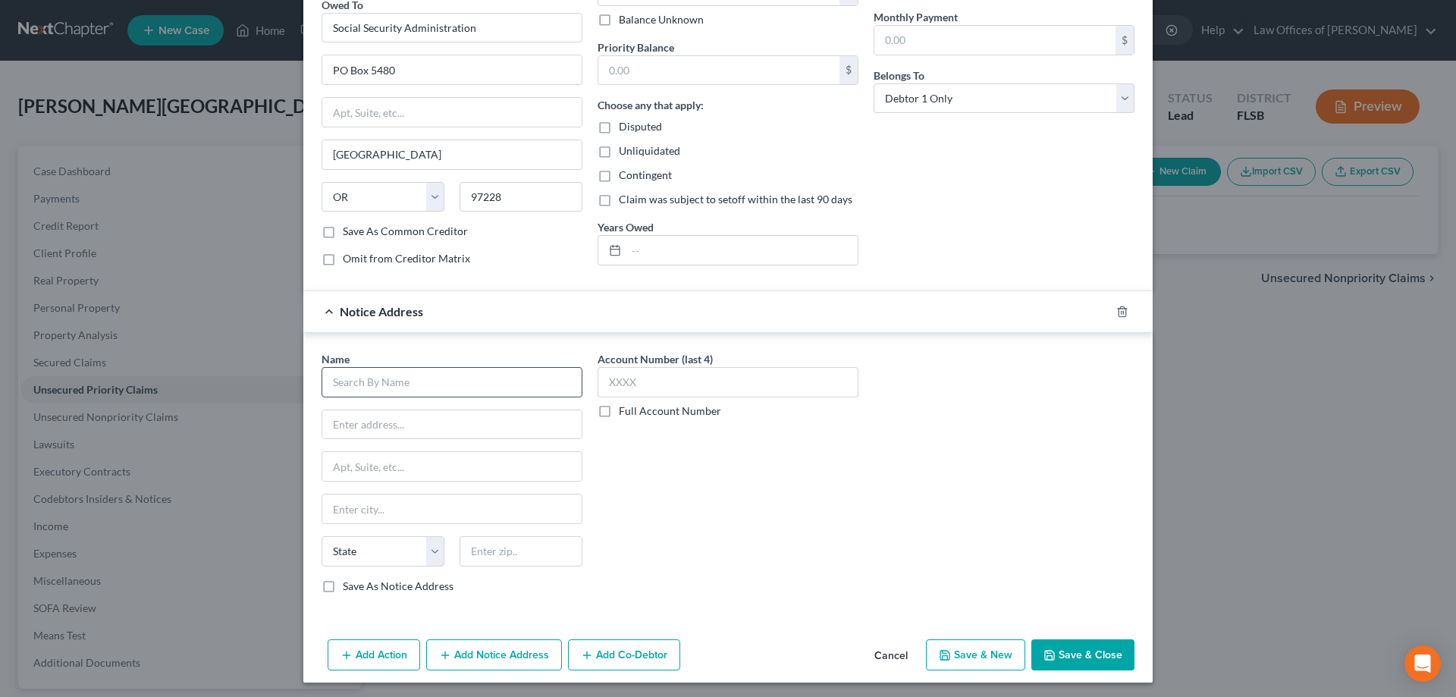
scroll to position [193, 0]
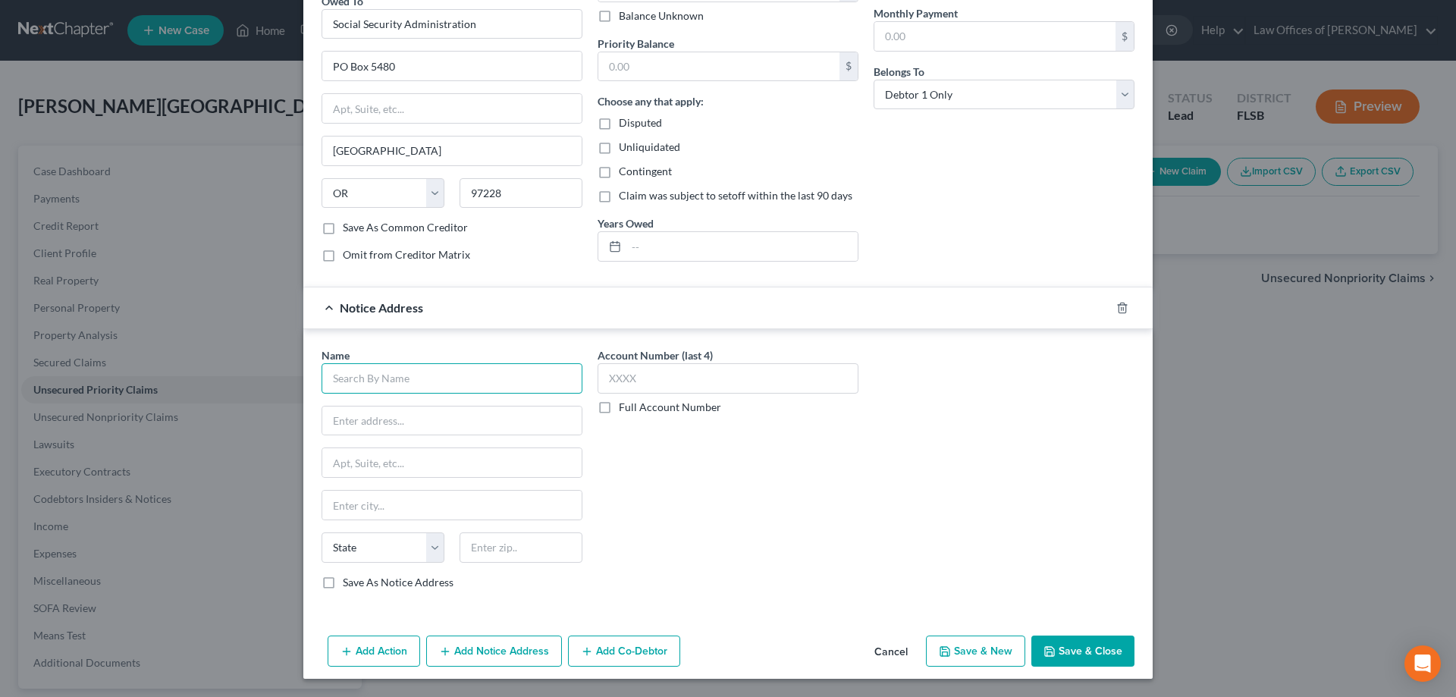
click at [405, 369] on input "text" at bounding box center [452, 378] width 261 height 30
type input "Social Security Administration (Southern Program Service Center)"
click at [404, 421] on input "text" at bounding box center [451, 421] width 259 height 29
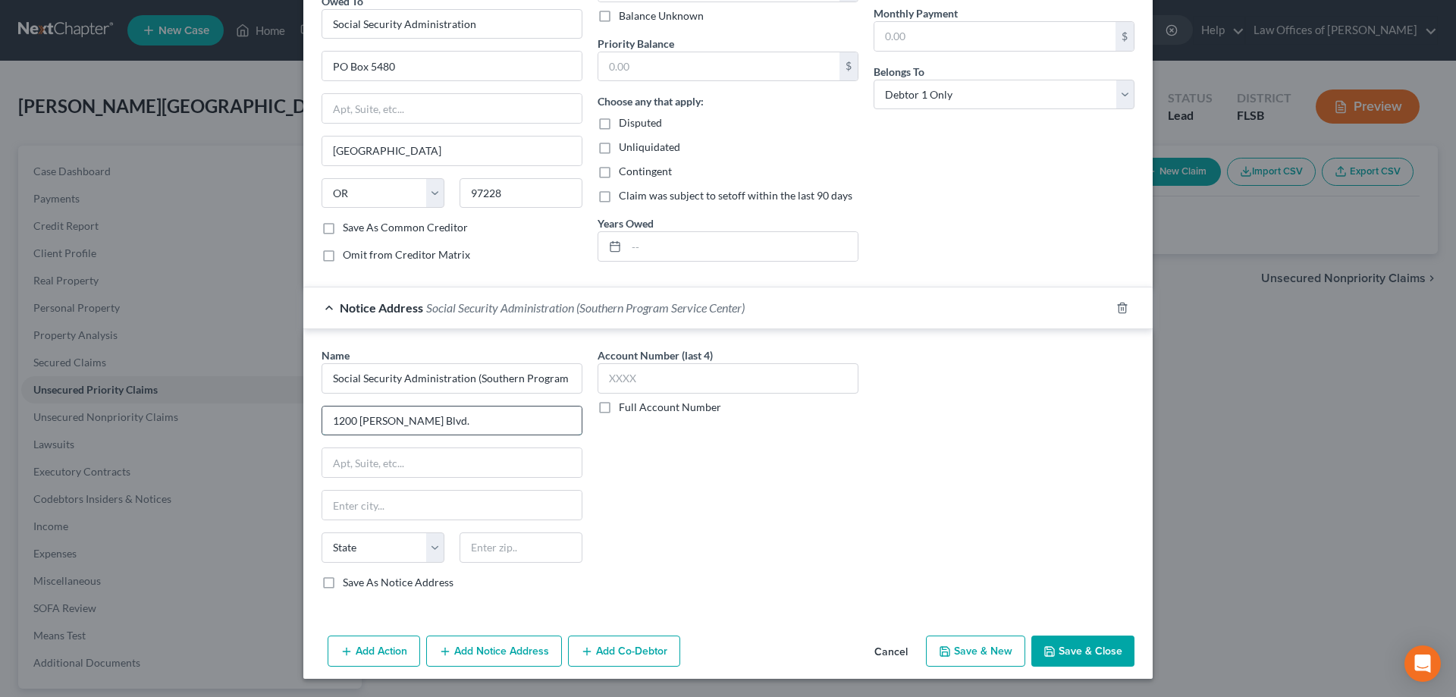
type input "1200 [PERSON_NAME] Blvd."
click at [453, 465] on input "text" at bounding box center [451, 462] width 259 height 29
click at [539, 557] on input "text" at bounding box center [521, 547] width 123 height 30
type input "35285"
click at [667, 485] on div "Account Number (last 4) Full Account Number" at bounding box center [728, 474] width 276 height 255
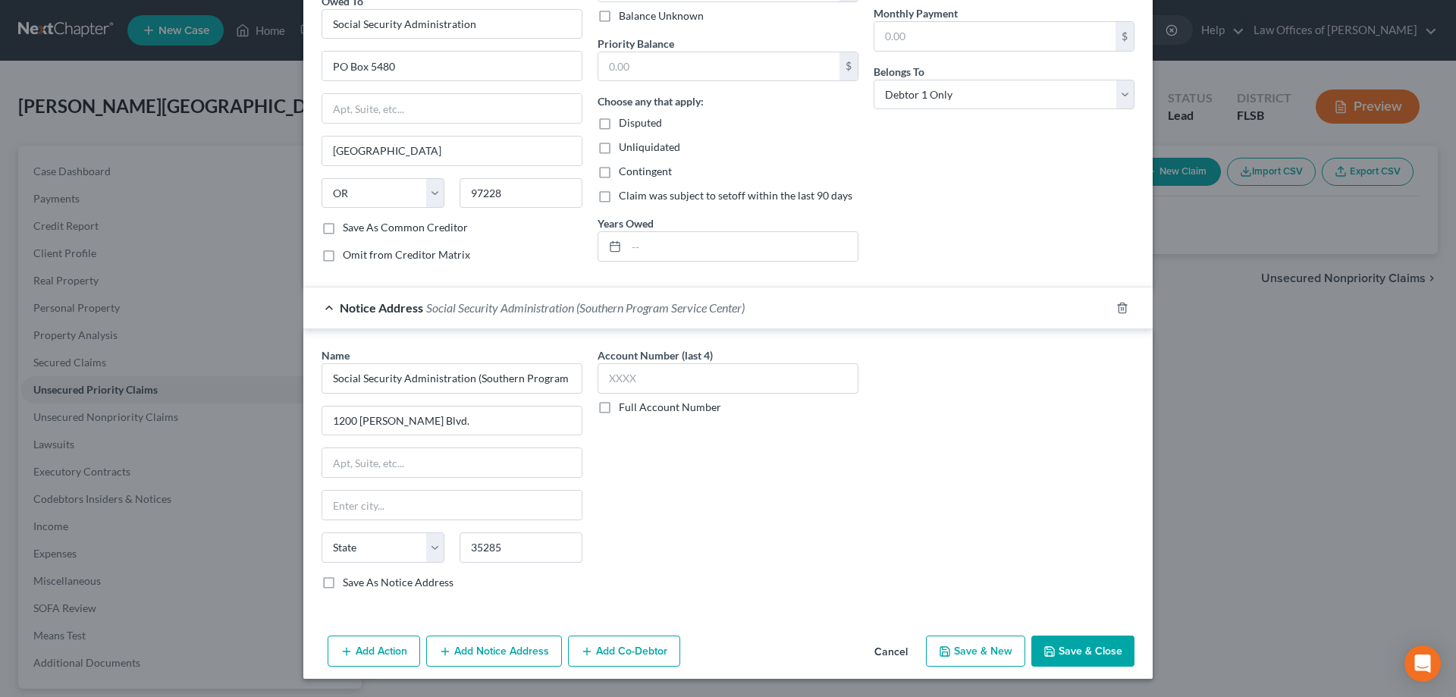
type input "[GEOGRAPHIC_DATA]"
select select "0"
click at [672, 372] on input "text" at bounding box center [728, 378] width 261 height 30
type input "0741"
click at [1016, 430] on div "Name * Social Security Administration (Southern Program Service Center) 1200 [P…" at bounding box center [728, 474] width 828 height 255
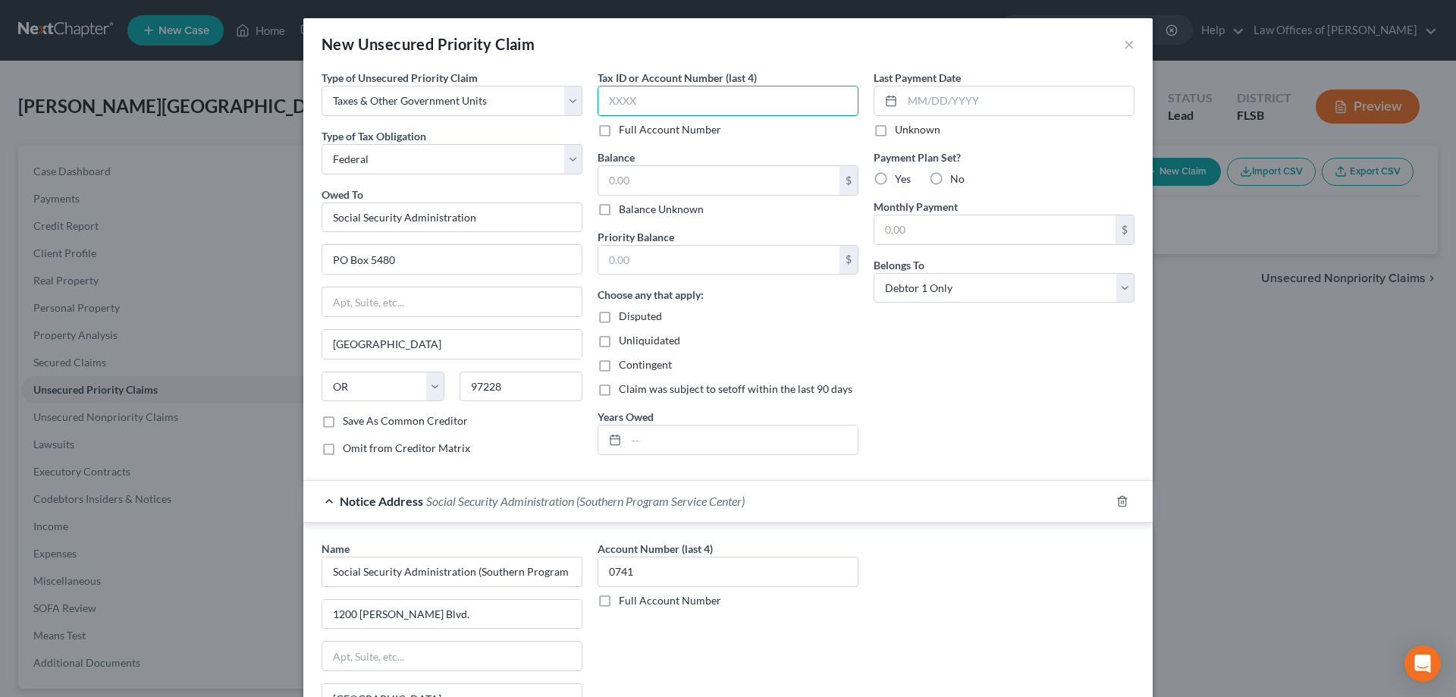
click at [648, 102] on input "text" at bounding box center [728, 101] width 261 height 30
type input "0741"
click at [666, 184] on input "text" at bounding box center [718, 180] width 241 height 29
type input "31,000.00"
click at [895, 175] on label "Yes" at bounding box center [903, 178] width 16 height 15
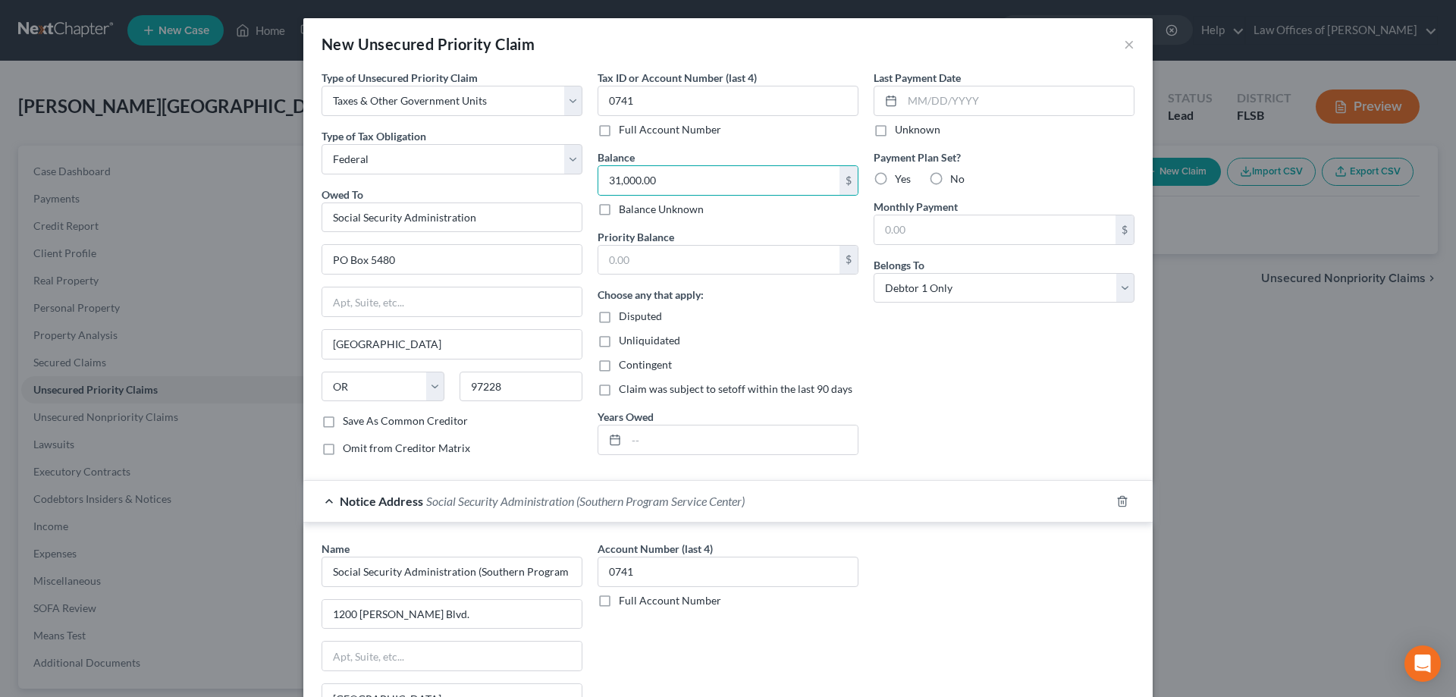
click at [901, 175] on input "Yes" at bounding box center [906, 176] width 10 height 10
radio input "true"
click at [937, 222] on input "text" at bounding box center [995, 229] width 241 height 29
type input "100.00"
click at [619, 321] on label "Disputed" at bounding box center [640, 316] width 43 height 15
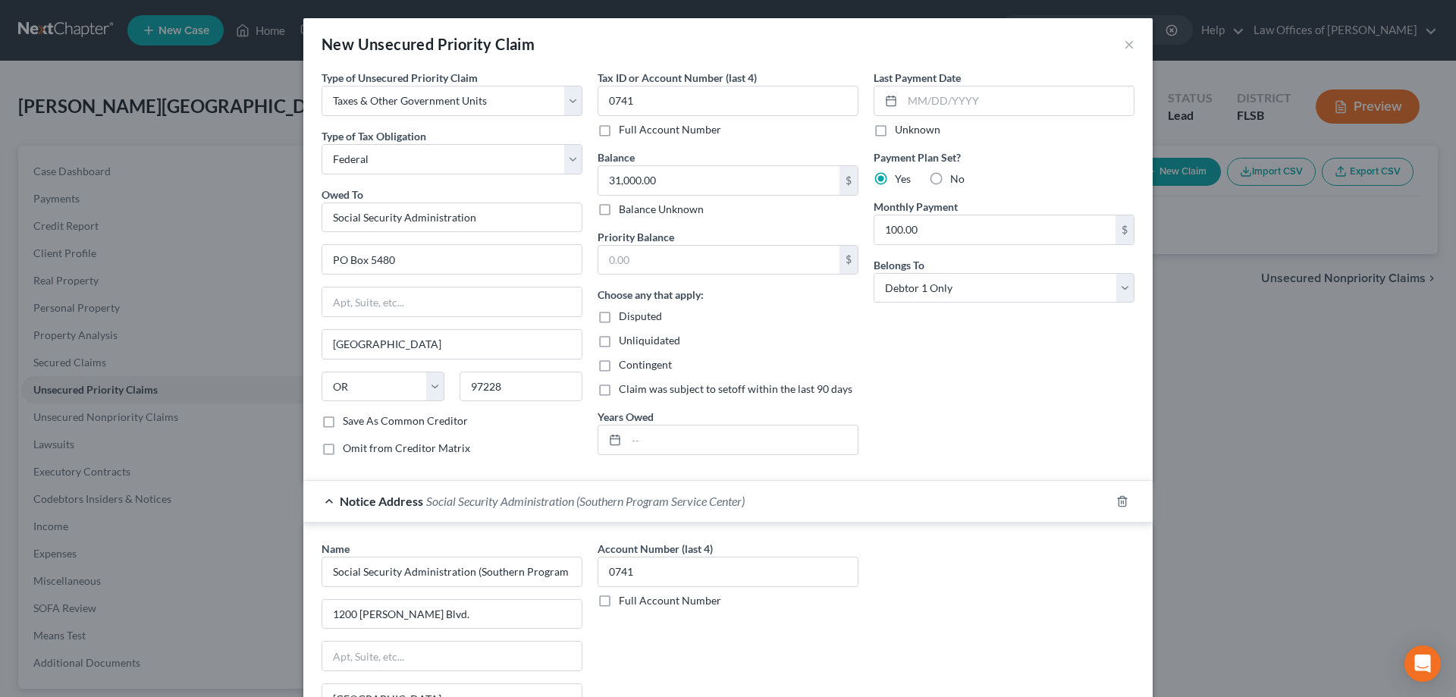
click at [625, 319] on input "Disputed" at bounding box center [630, 314] width 10 height 10
checkbox input "true"
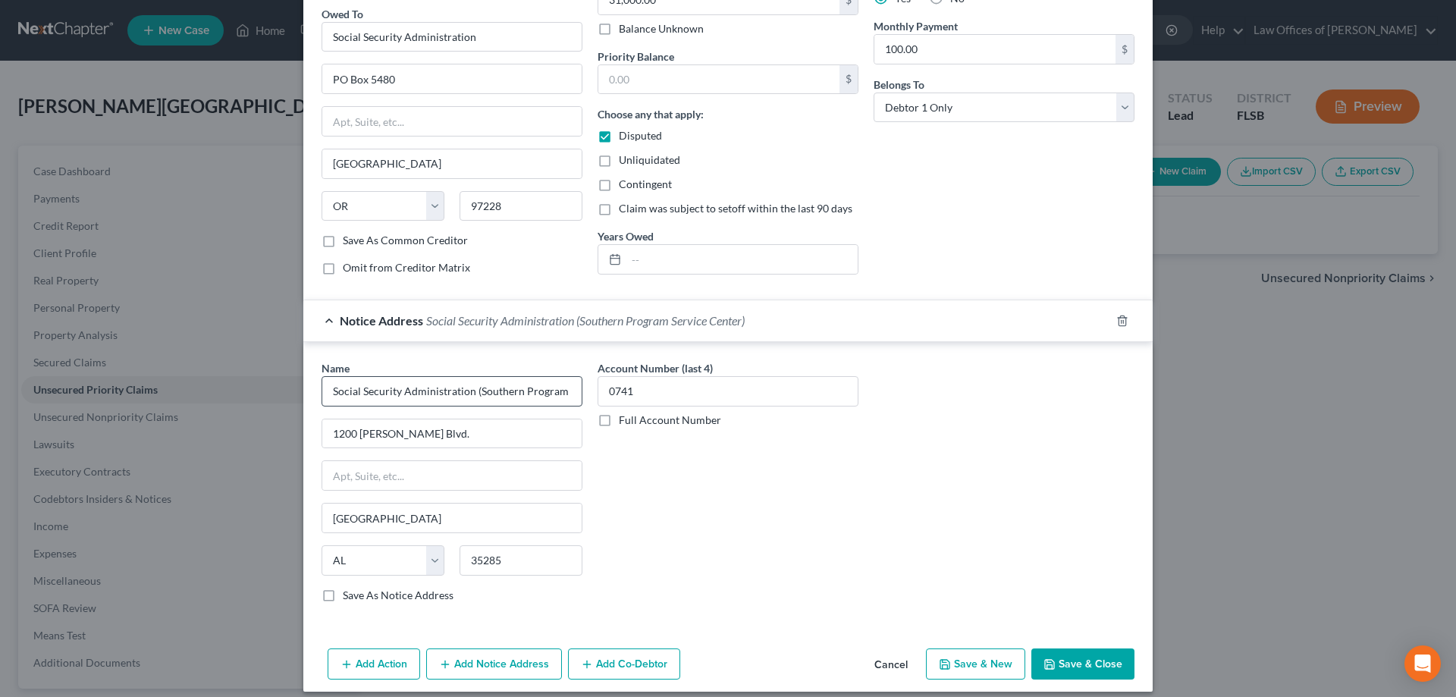
scroll to position [193, 0]
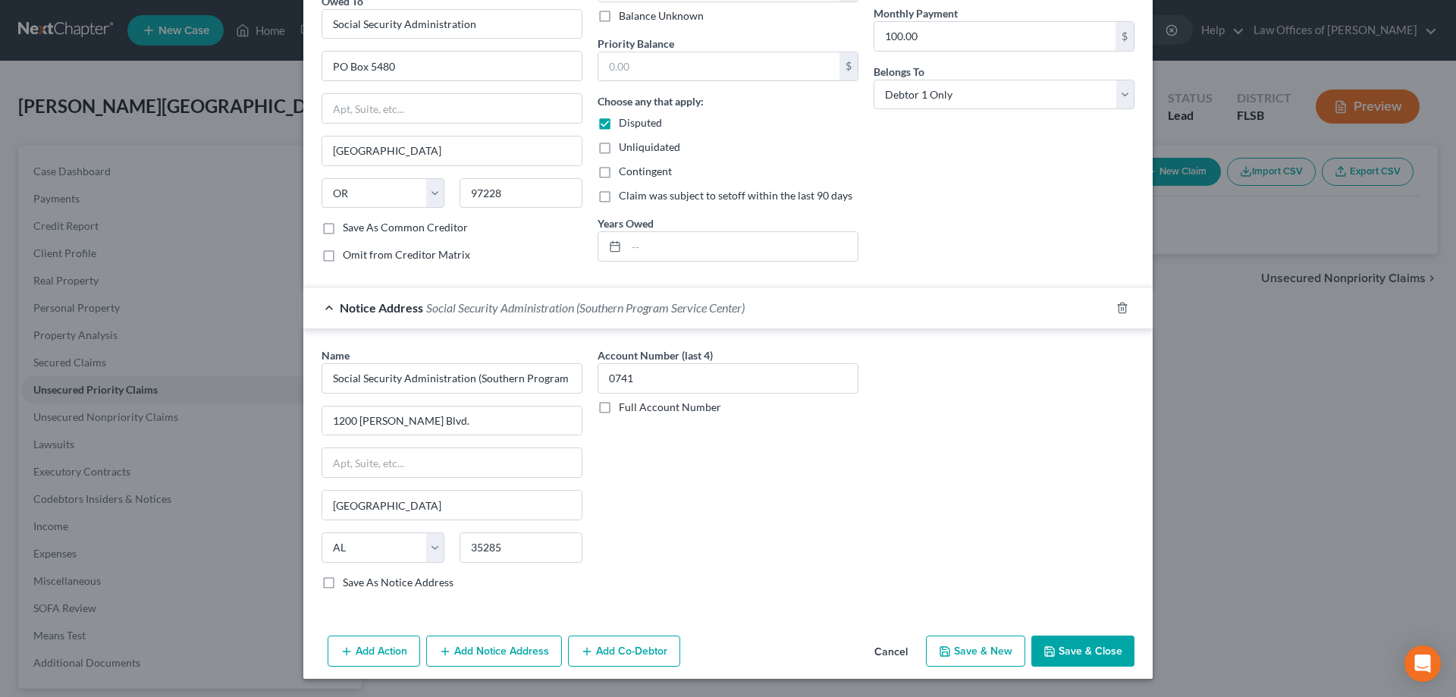
click at [919, 470] on div "Name * Social Security Administration (Southern Program Service Center) 1200 [P…" at bounding box center [728, 474] width 828 height 255
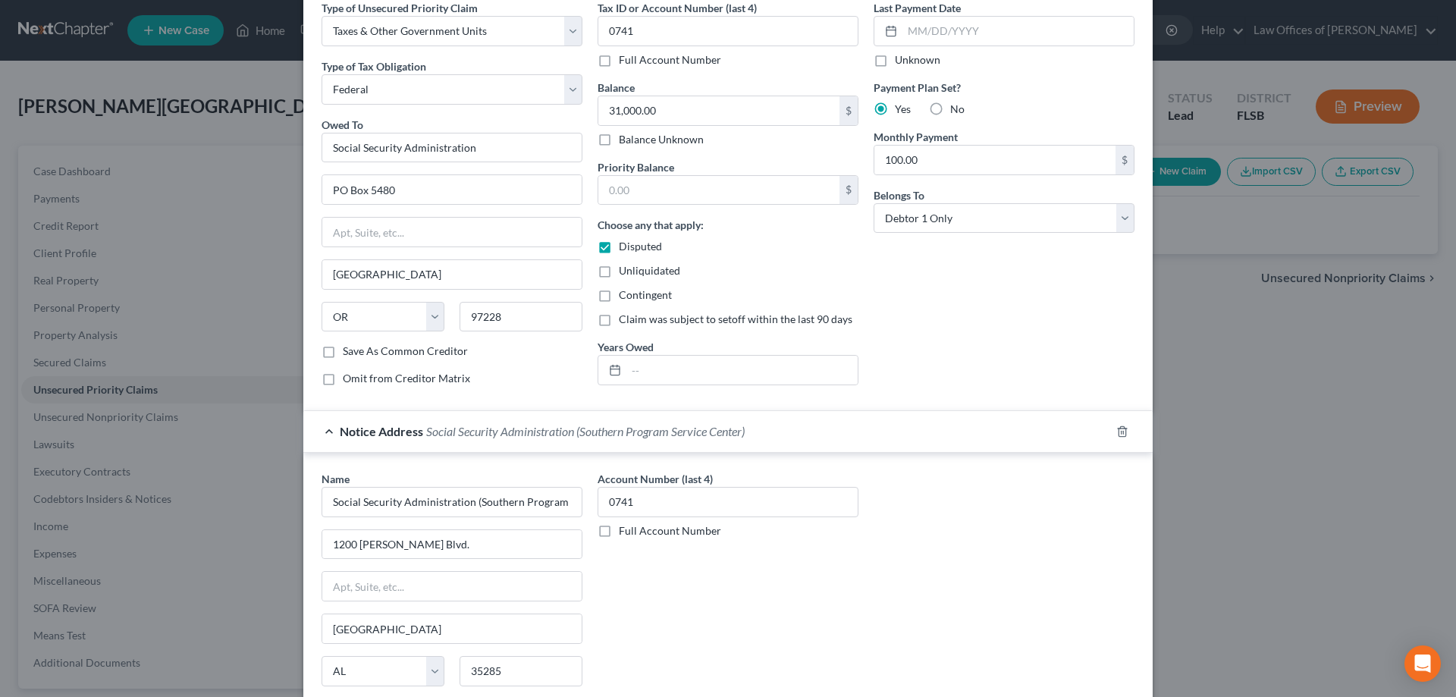
scroll to position [0, 0]
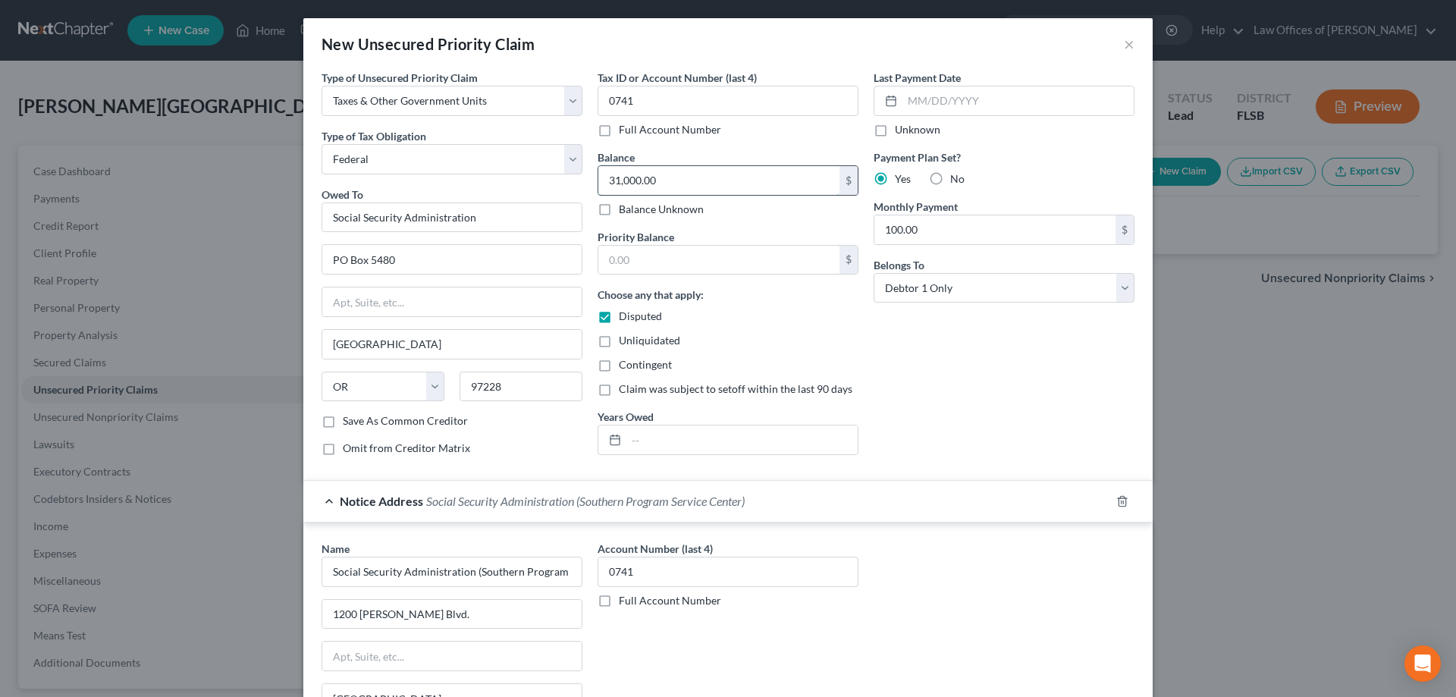
click at [674, 186] on input "31,000.00" at bounding box center [718, 180] width 241 height 29
drag, startPoint x: 613, startPoint y: 182, endPoint x: 639, endPoint y: 164, distance: 31.6
click at [614, 182] on input "31,000.00" at bounding box center [718, 180] width 241 height 29
click at [613, 187] on input "31,000.00" at bounding box center [718, 180] width 241 height 29
type input "30,000.00"
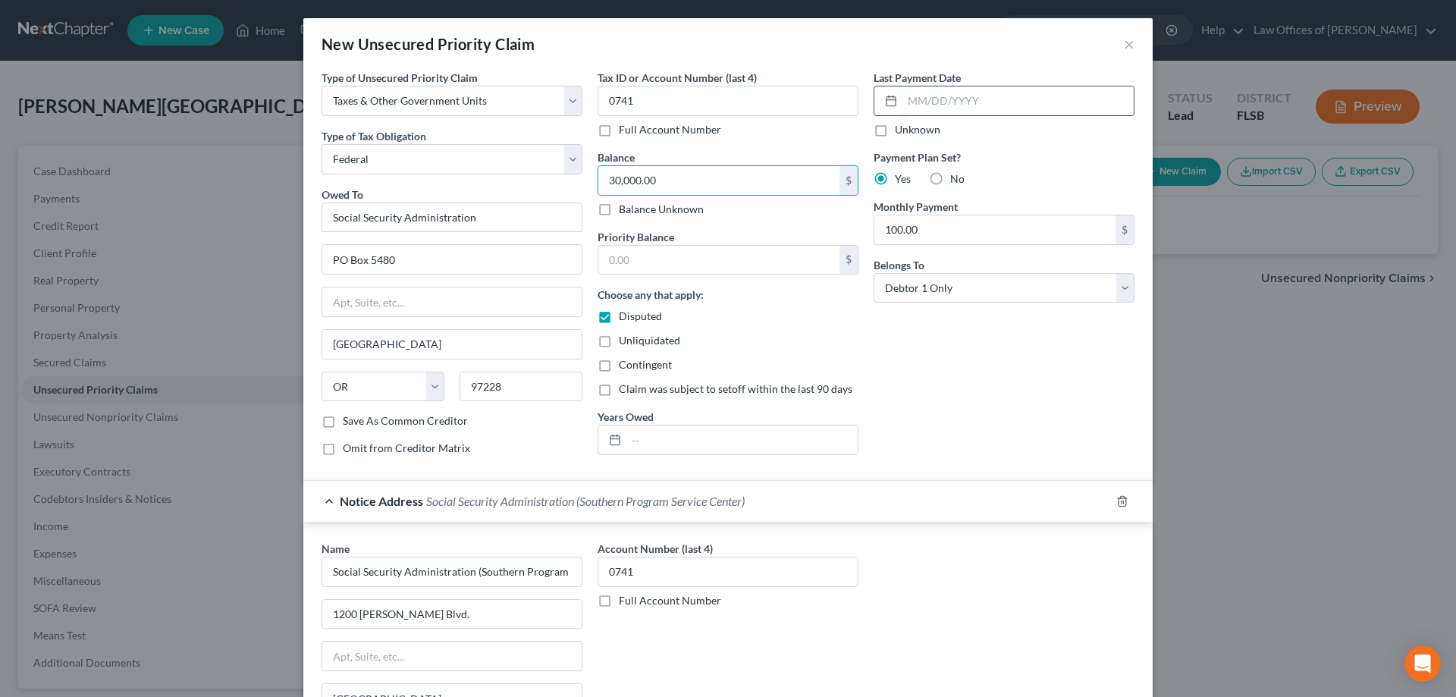
click at [903, 102] on input "text" at bounding box center [1018, 100] width 231 height 29
click at [938, 369] on div "Last Payment Date Unknown Payment Plan Set? Yes No Monthly Payment 100.00 $ Bel…" at bounding box center [1004, 269] width 276 height 398
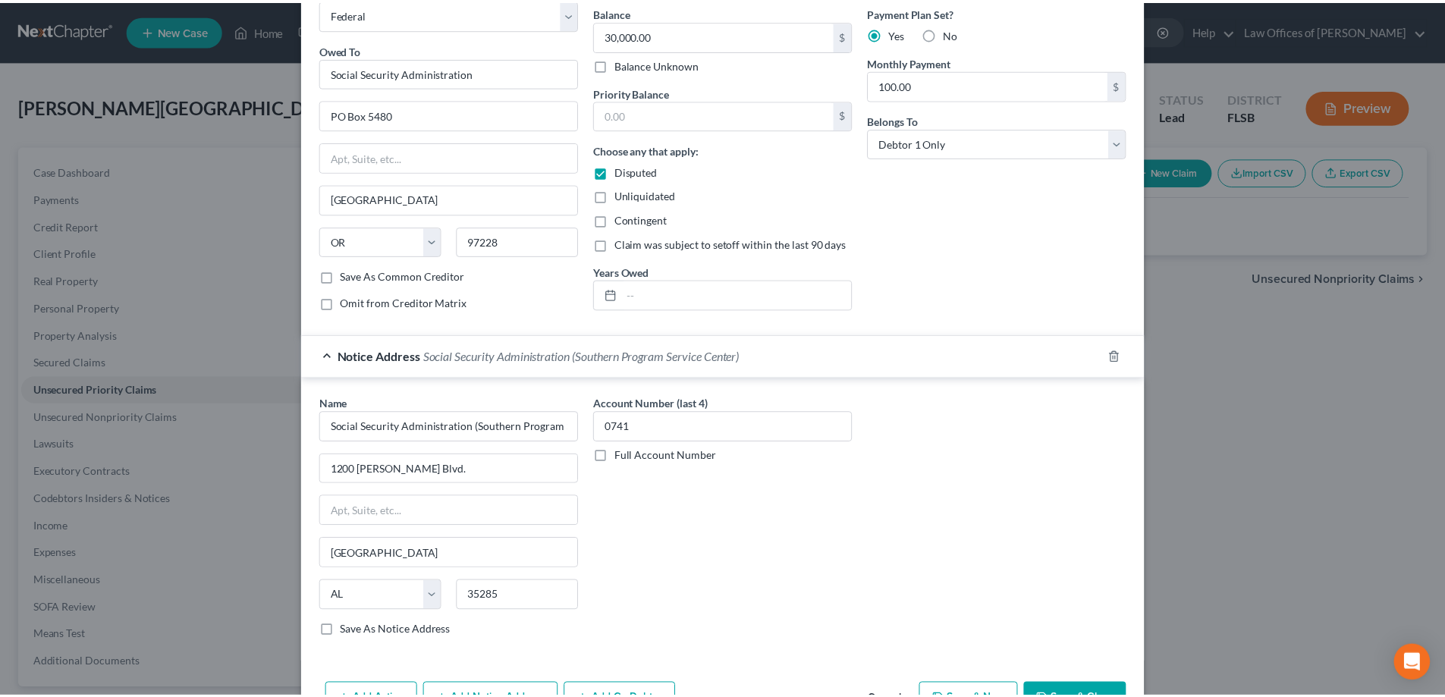
scroll to position [193, 0]
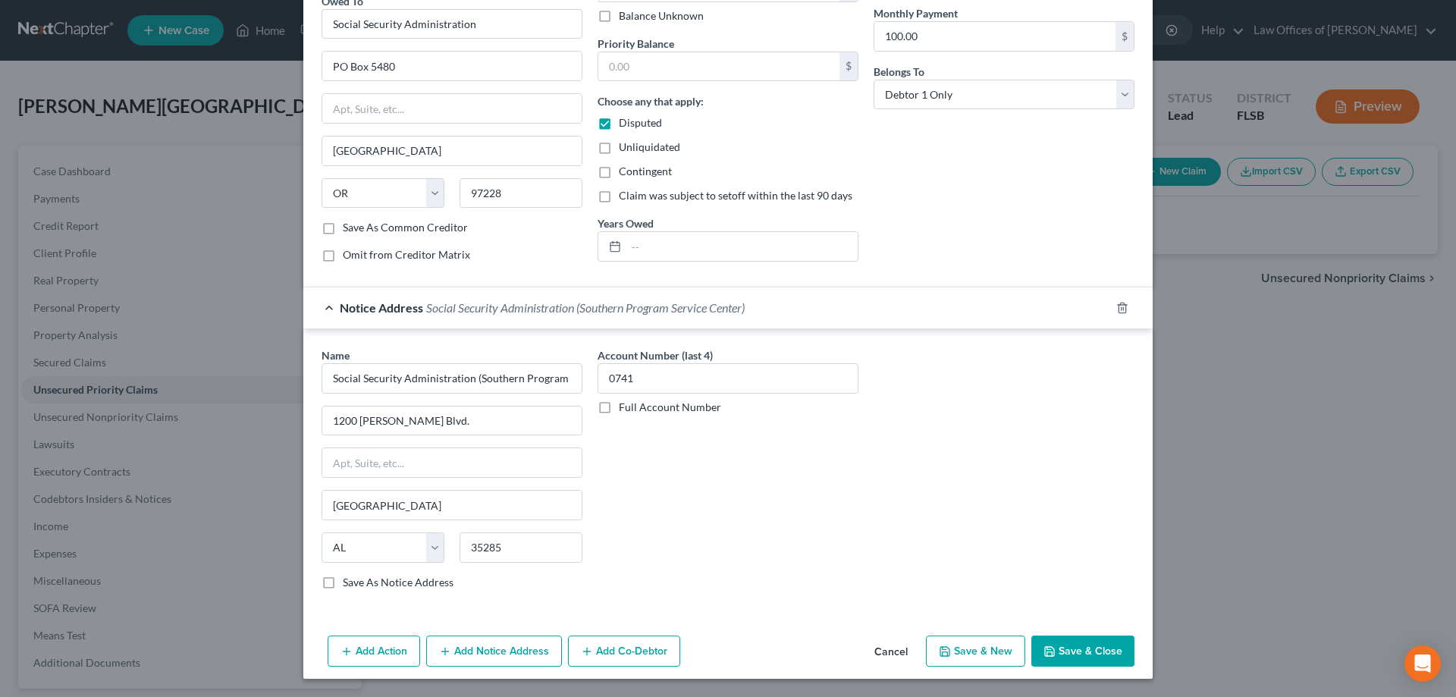
click at [1095, 652] on button "Save & Close" at bounding box center [1083, 652] width 103 height 32
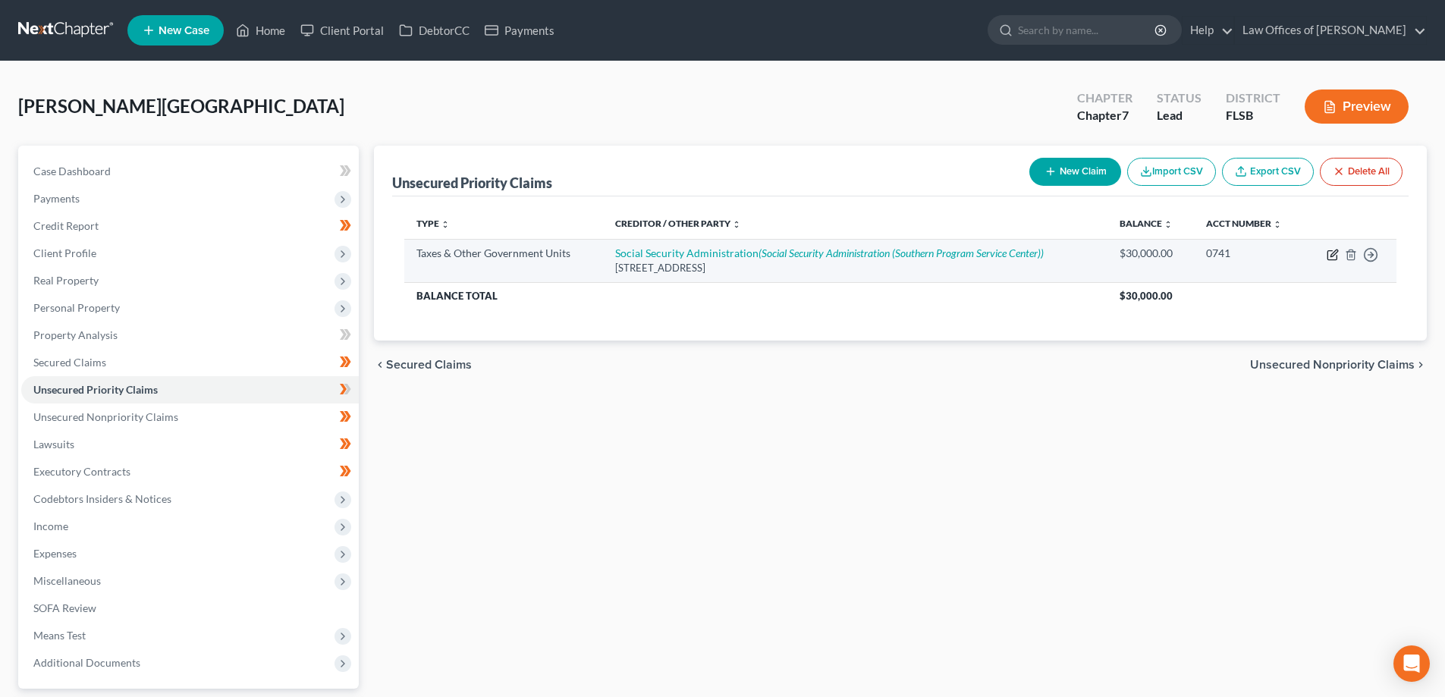
click at [1330, 253] on icon "button" at bounding box center [1333, 255] width 12 height 12
select select "0"
select select "38"
select select "0"
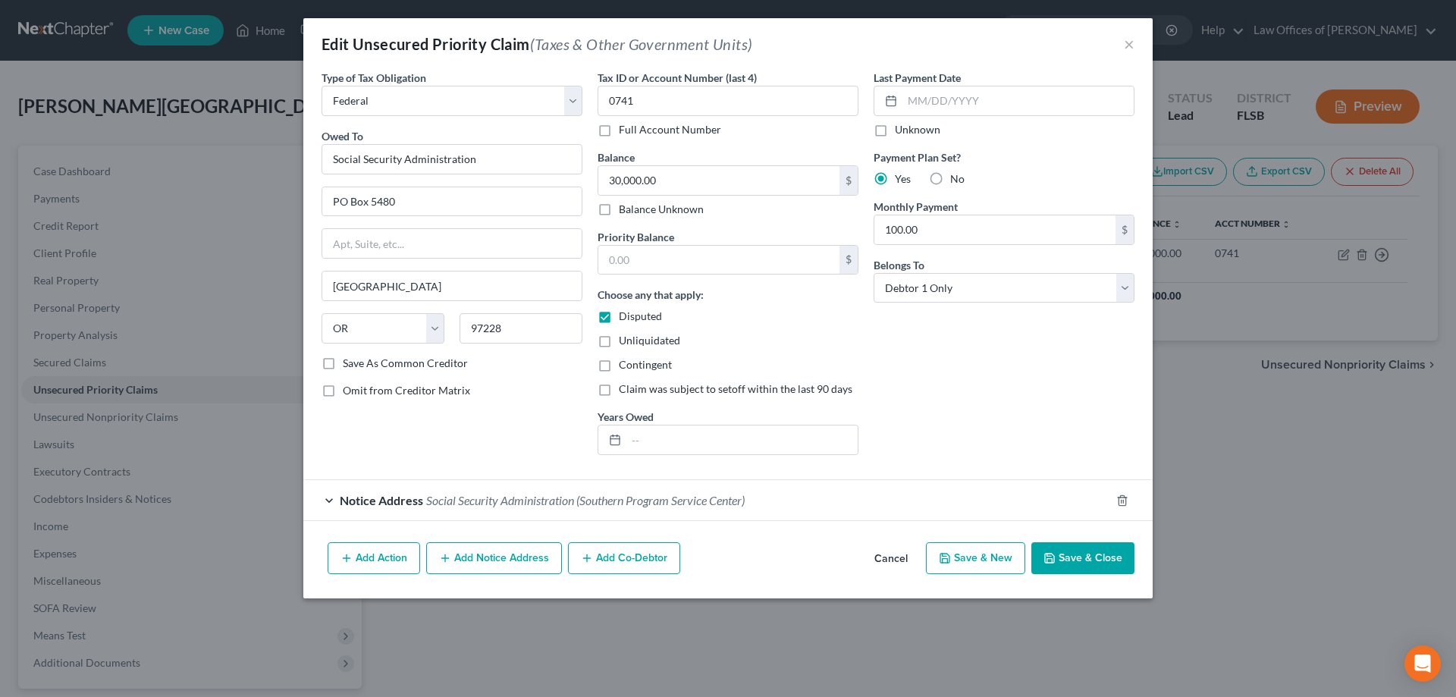
click at [1091, 561] on button "Save & Close" at bounding box center [1083, 558] width 103 height 32
